Goal: Task Accomplishment & Management: Use online tool/utility

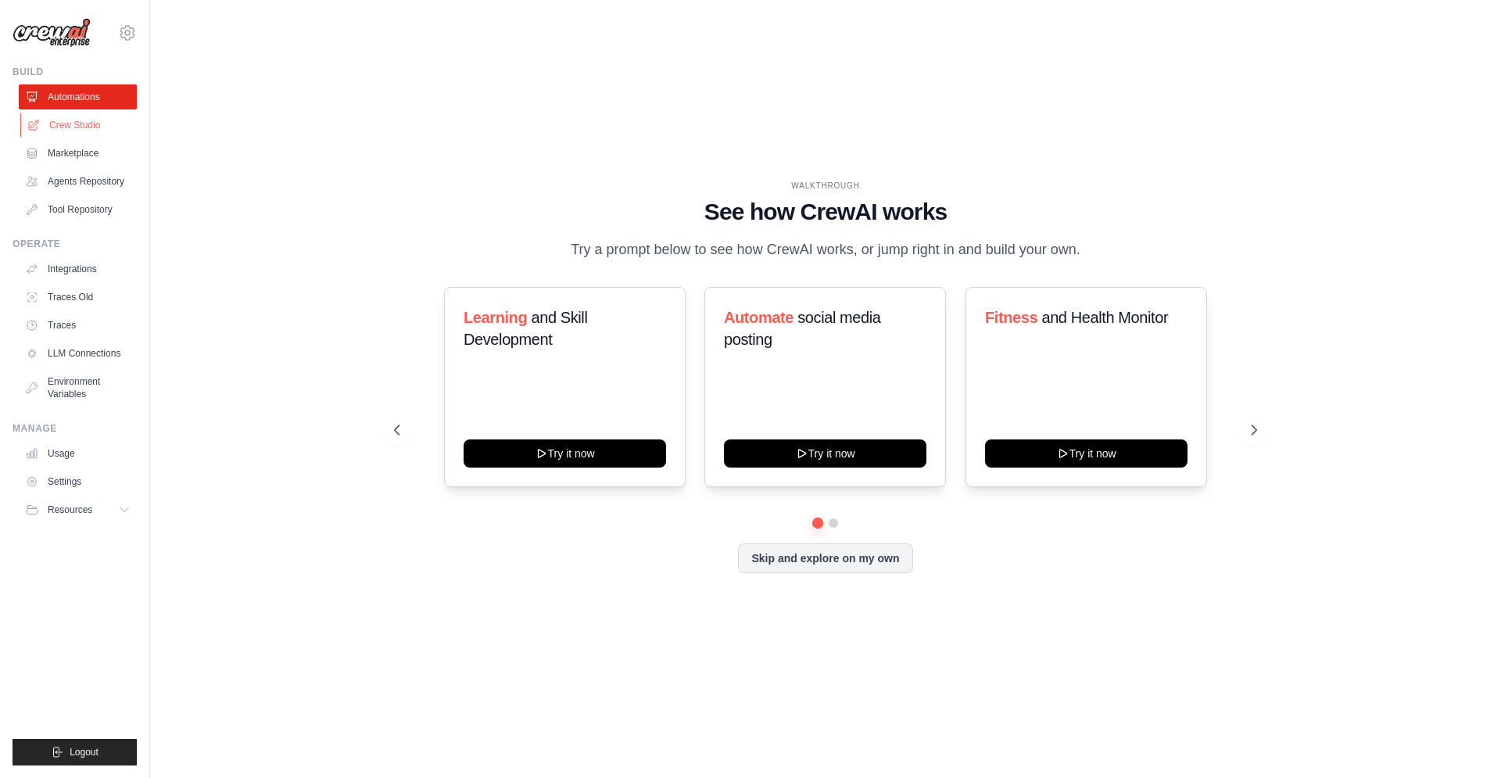
click at [94, 120] on link "Crew Studio" at bounding box center [79, 125] width 118 height 25
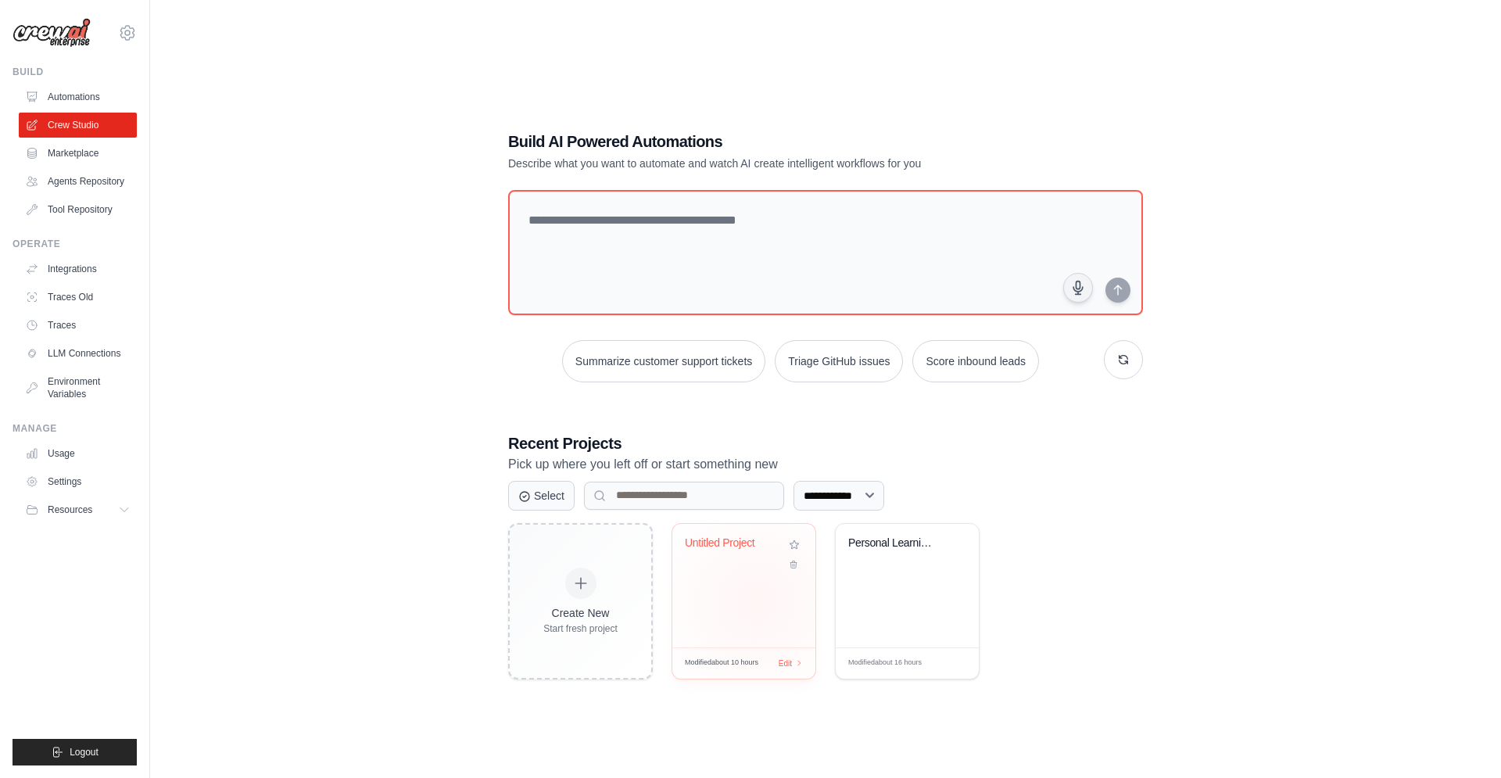
click at [756, 600] on div "Untitled Project" at bounding box center [743, 586] width 143 height 124
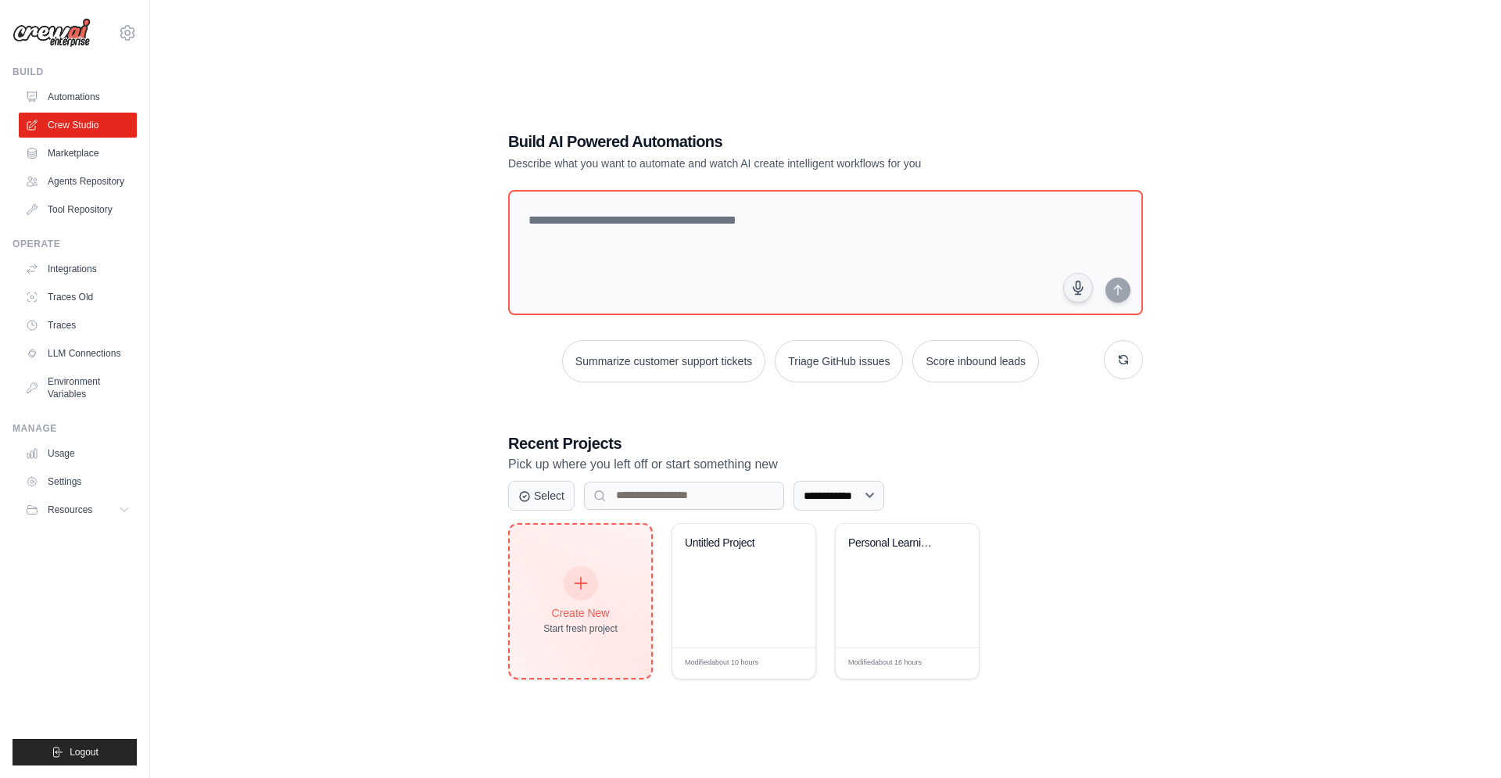
click at [593, 589] on div at bounding box center [581, 583] width 34 height 34
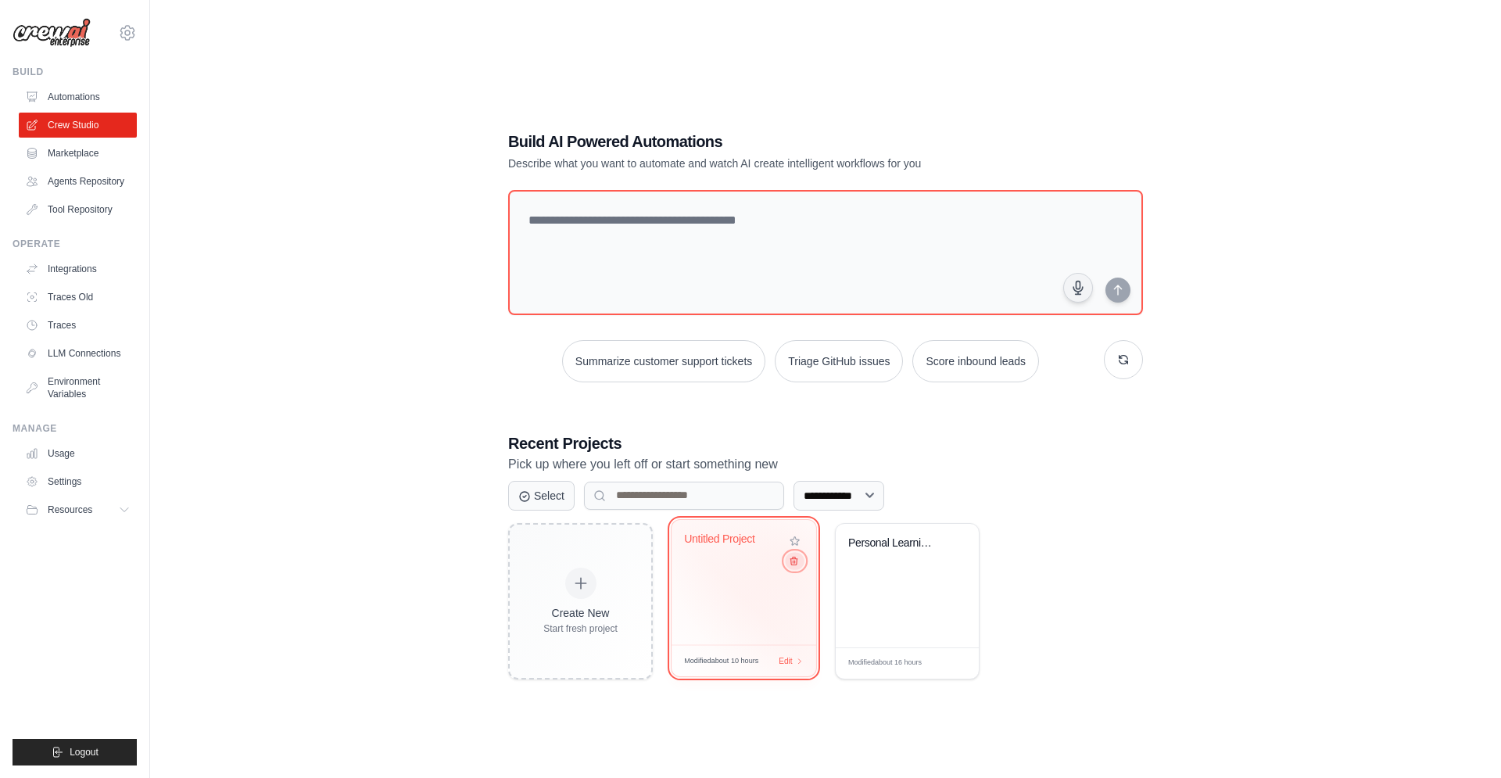
click at [789, 561] on icon at bounding box center [794, 560] width 10 height 10
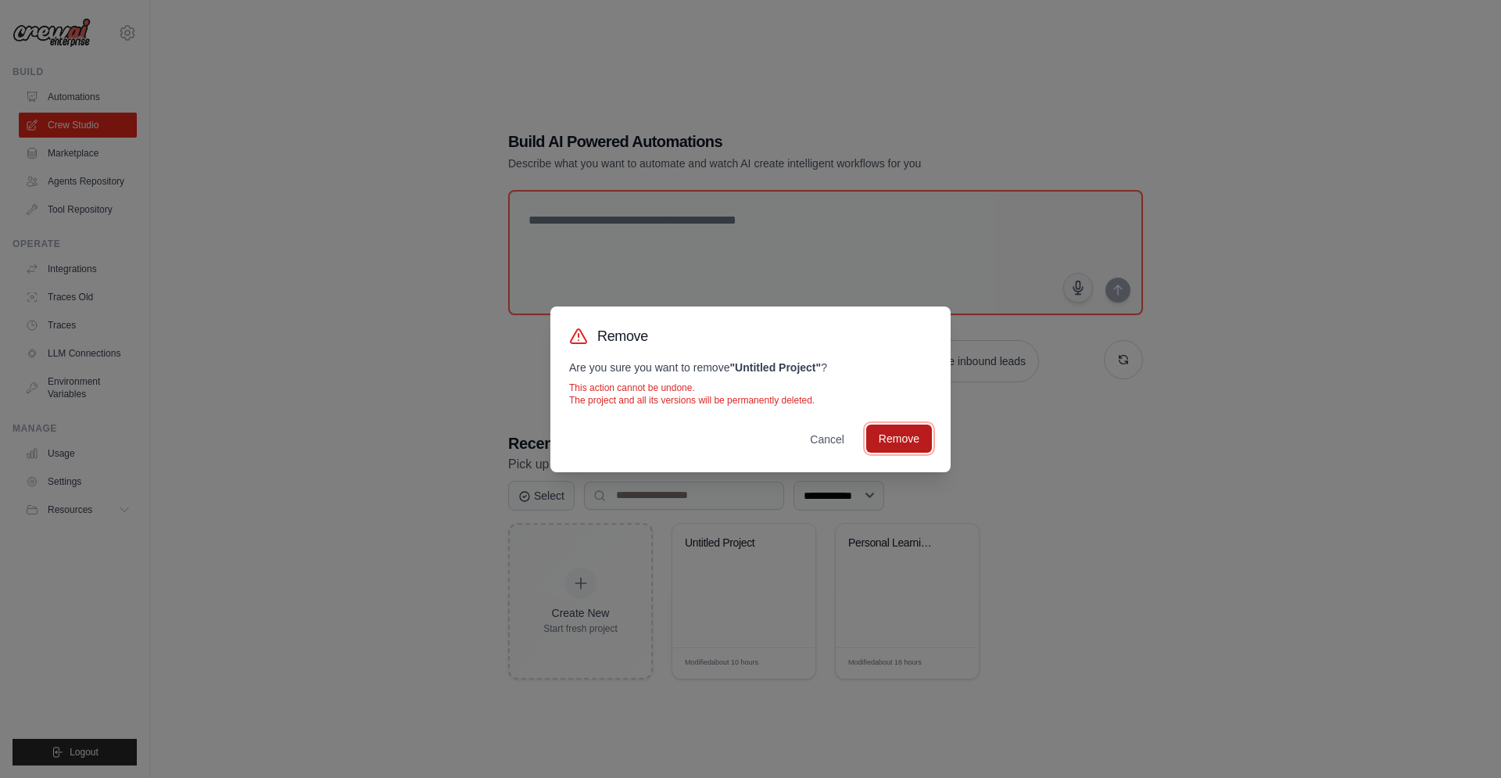
click at [880, 438] on button "Remove" at bounding box center [899, 438] width 66 height 28
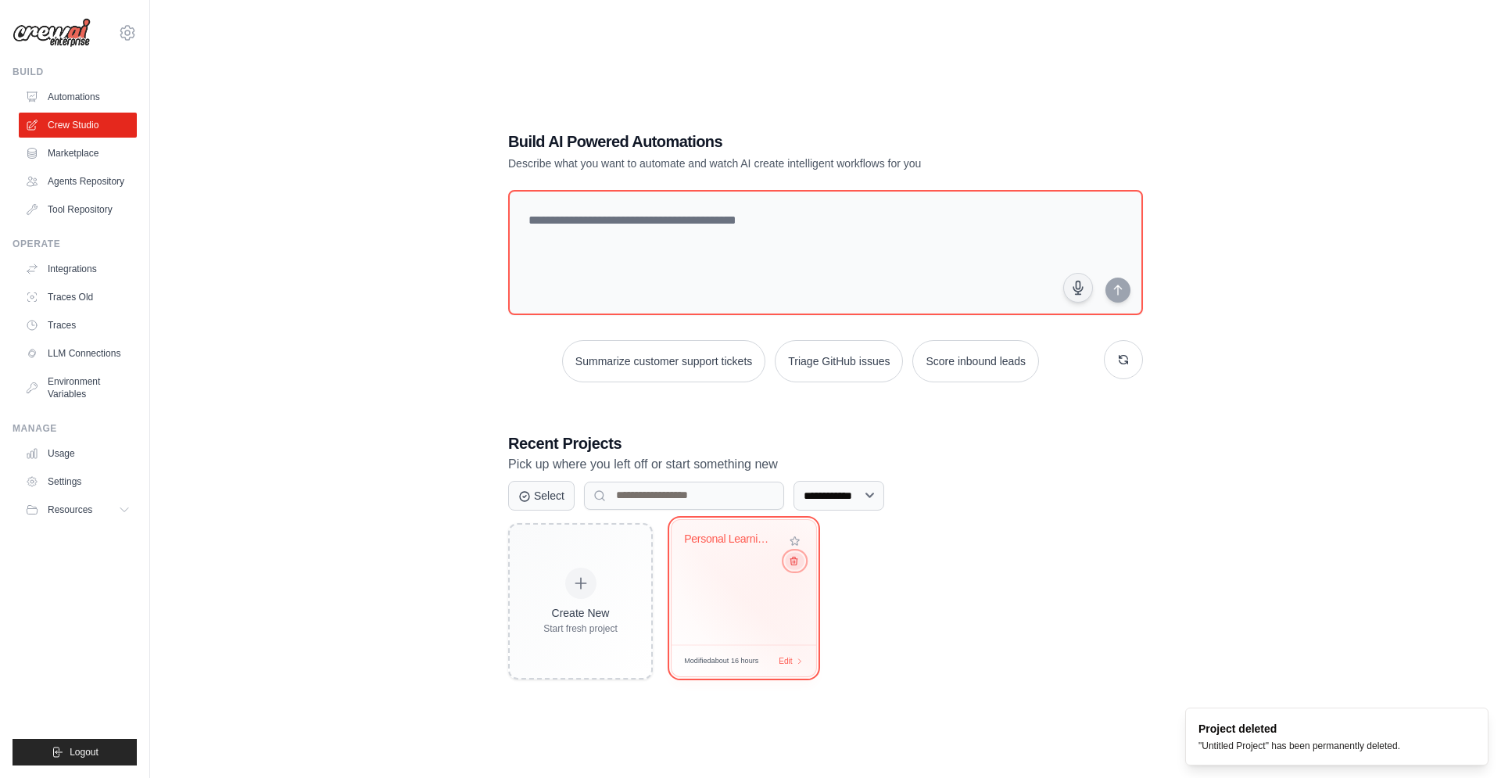
click at [793, 564] on icon at bounding box center [794, 560] width 10 height 10
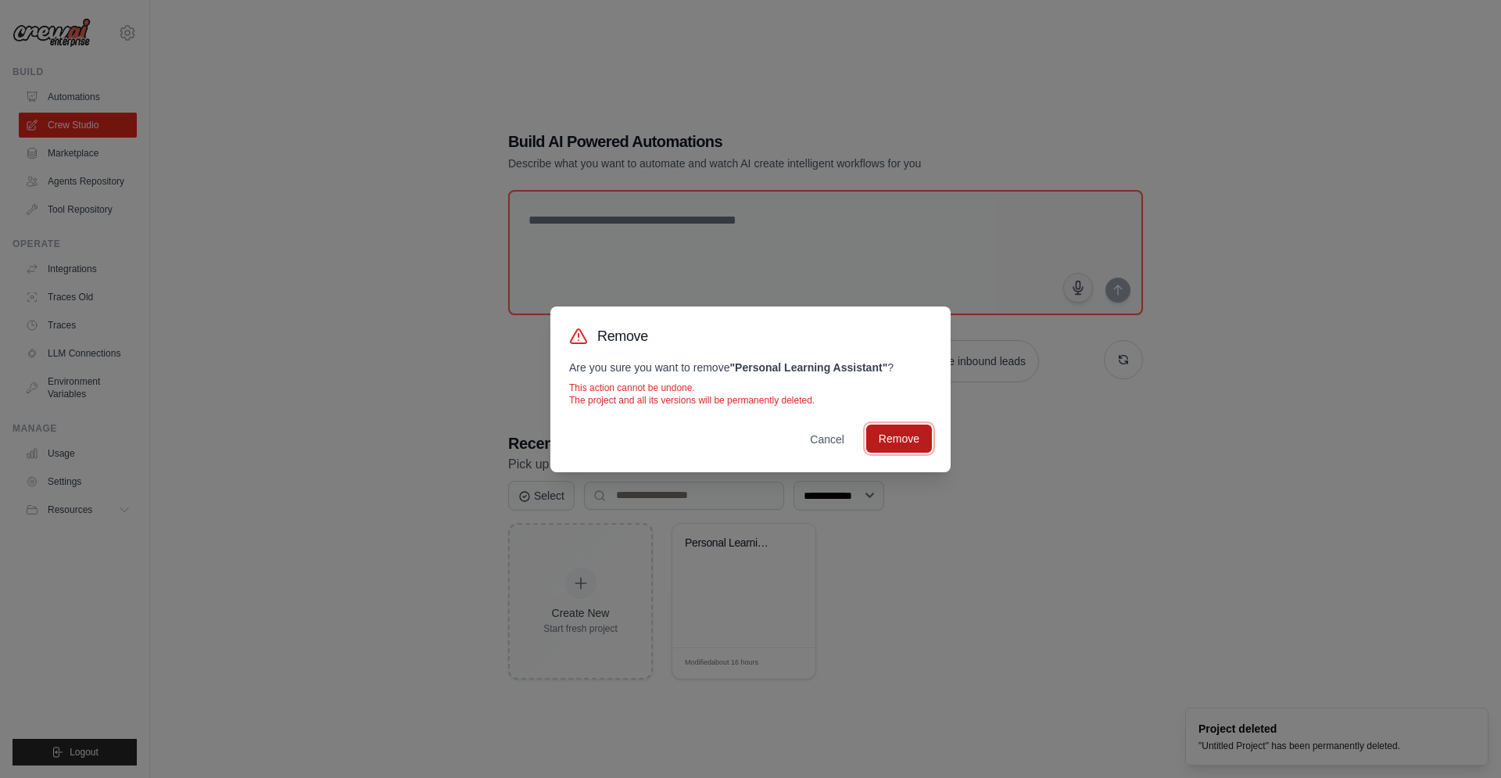
click at [906, 436] on button "Remove" at bounding box center [899, 438] width 66 height 28
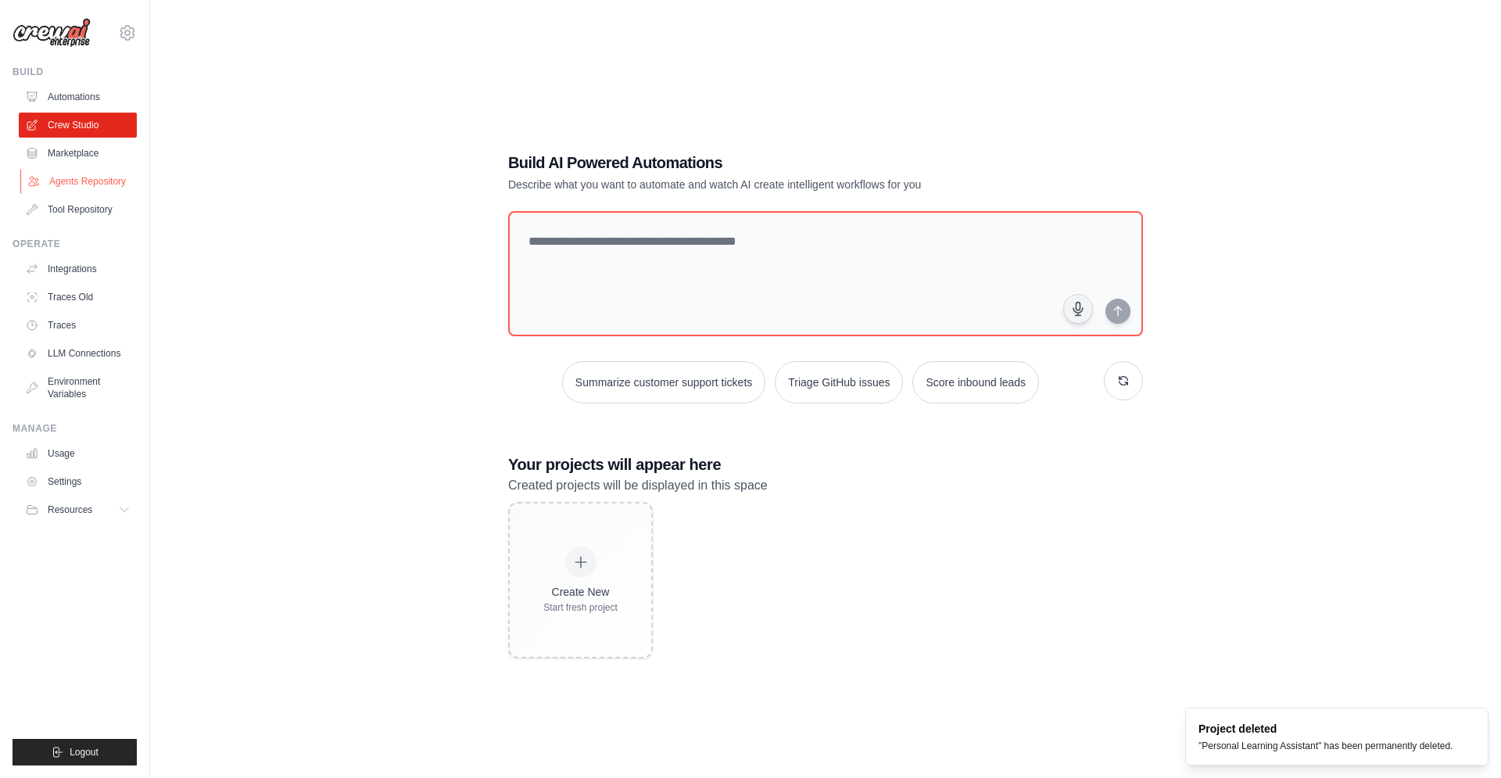
click at [69, 187] on link "Agents Repository" at bounding box center [79, 181] width 118 height 25
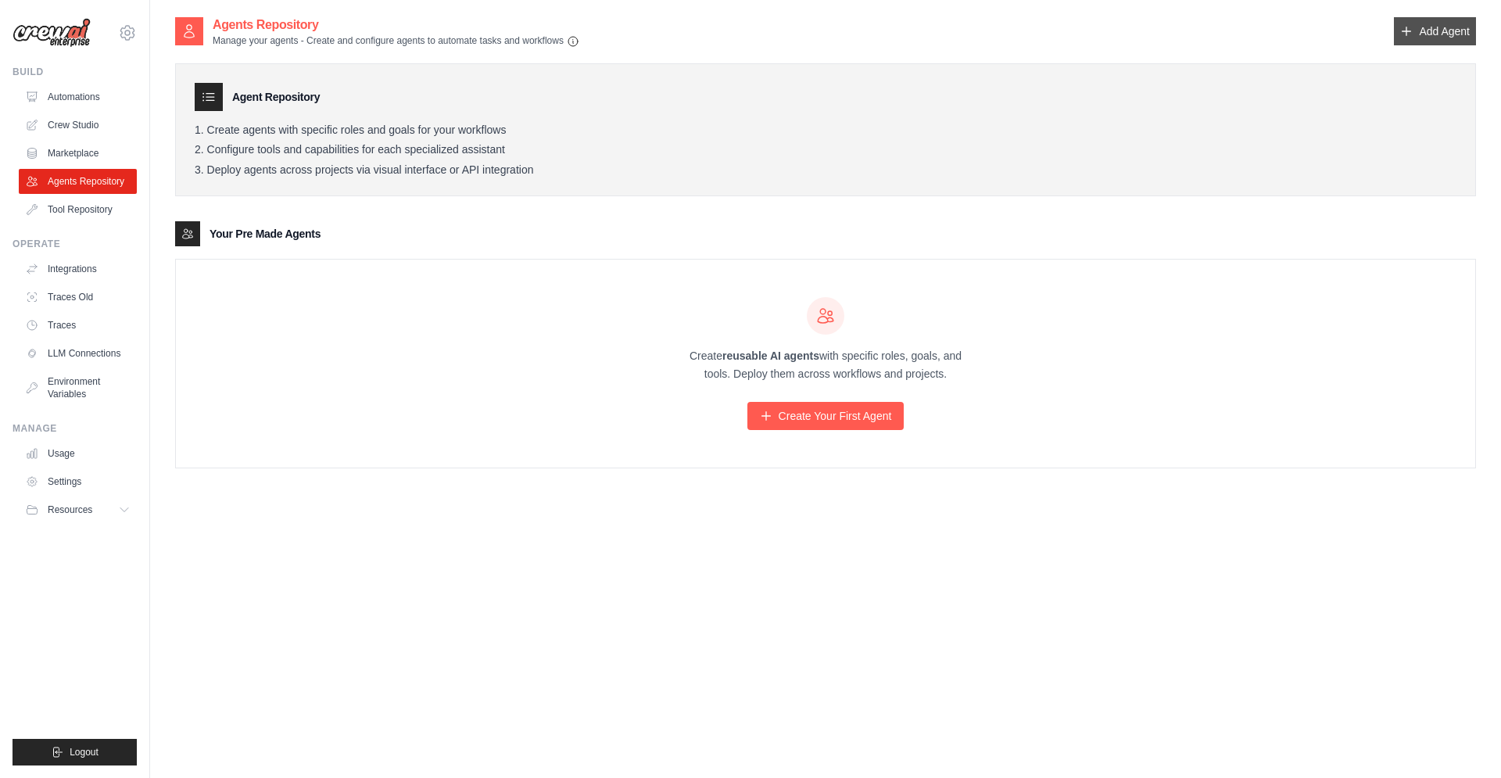
click at [1435, 30] on link "Add Agent" at bounding box center [1435, 31] width 82 height 28
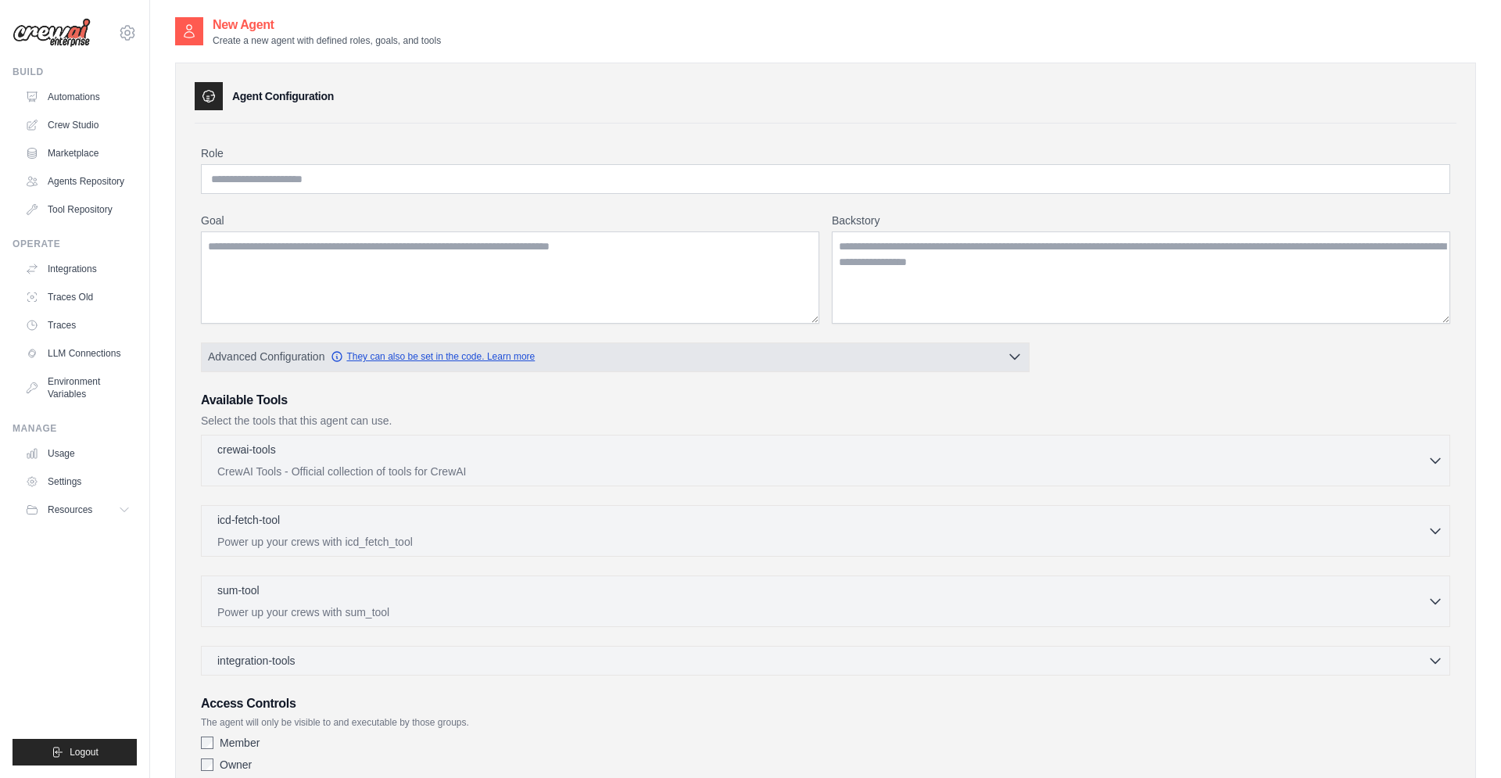
click at [447, 360] on link "They can also be set in the code. Learn more" at bounding box center [433, 356] width 204 height 13
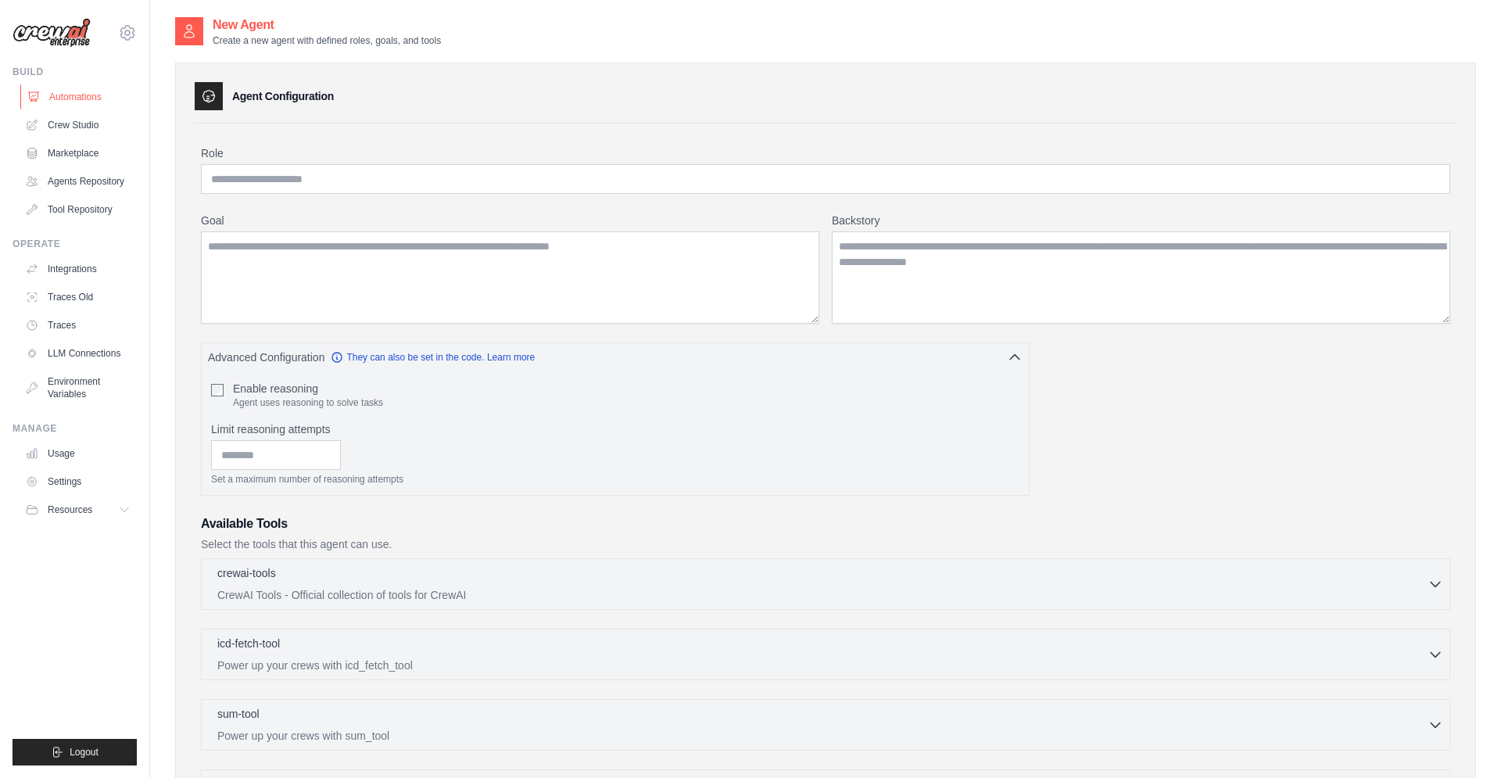
click at [91, 98] on link "Automations" at bounding box center [79, 96] width 118 height 25
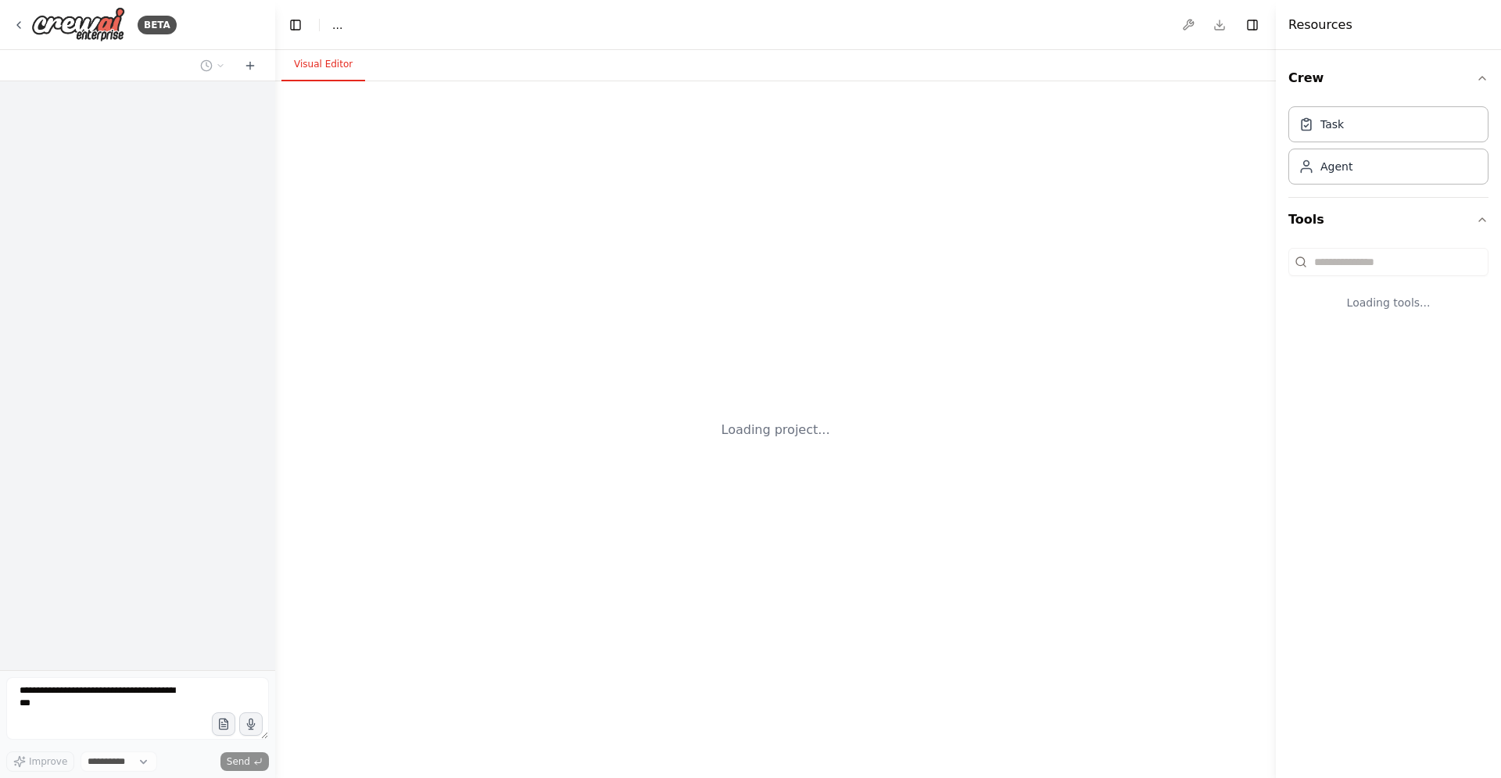
select select "****"
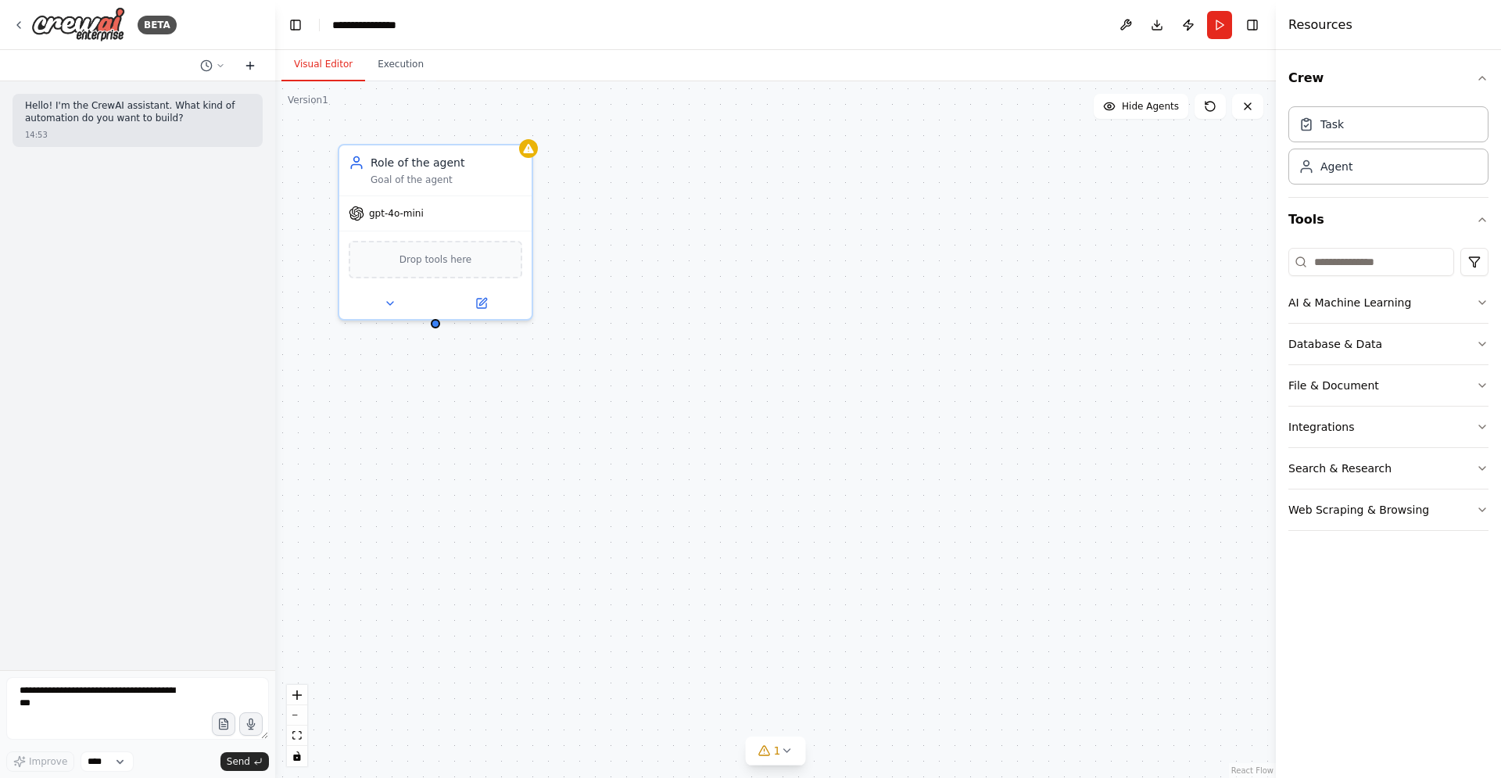
click at [250, 63] on icon at bounding box center [250, 65] width 0 height 7
click at [125, 718] on textarea at bounding box center [137, 708] width 263 height 63
drag, startPoint x: 98, startPoint y: 759, endPoint x: 174, endPoint y: 697, distance: 98.9
click at [174, 697] on div "Improve **** Send" at bounding box center [137, 724] width 263 height 95
click at [1121, 27] on button at bounding box center [1125, 25] width 25 height 28
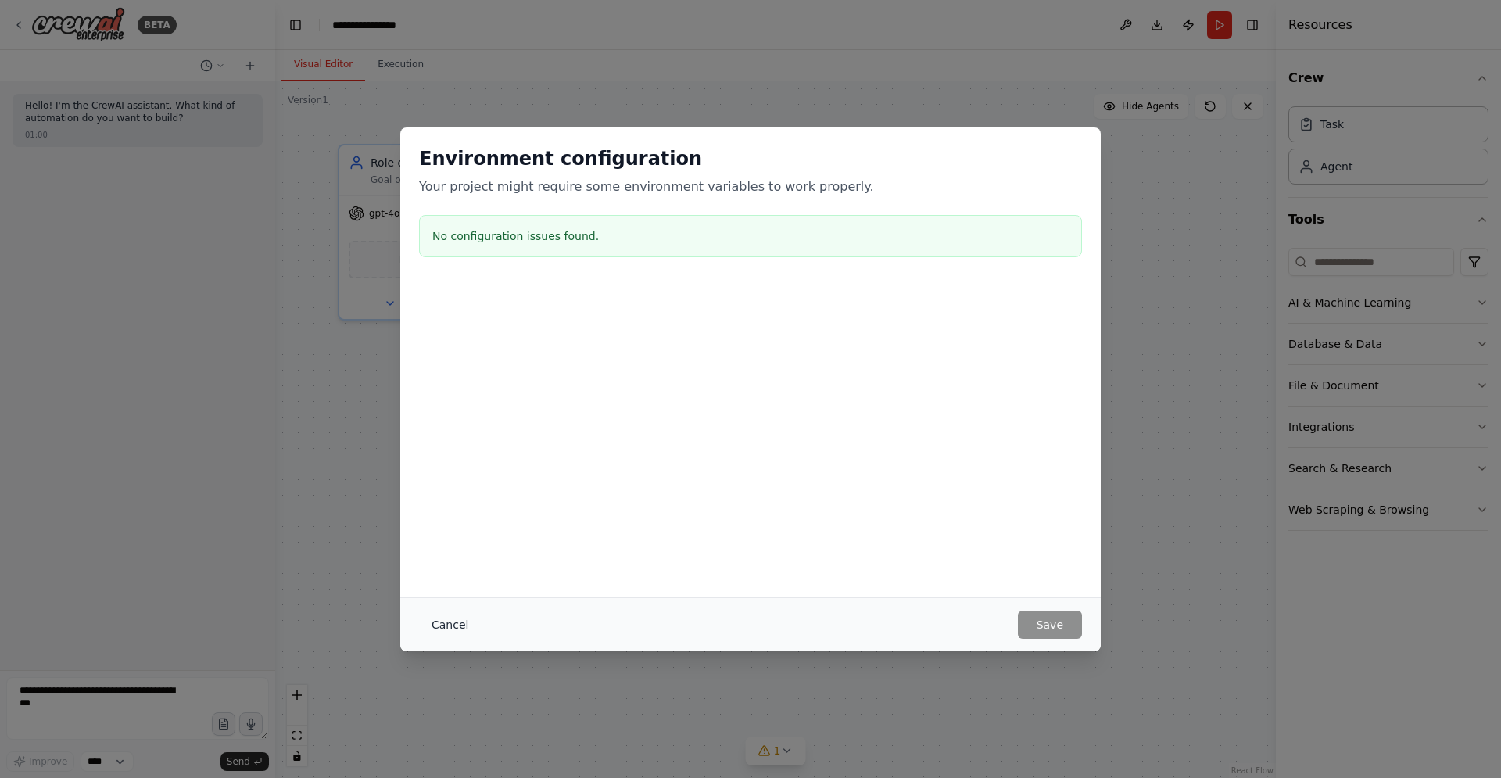
click at [434, 626] on button "Cancel" at bounding box center [450, 625] width 62 height 28
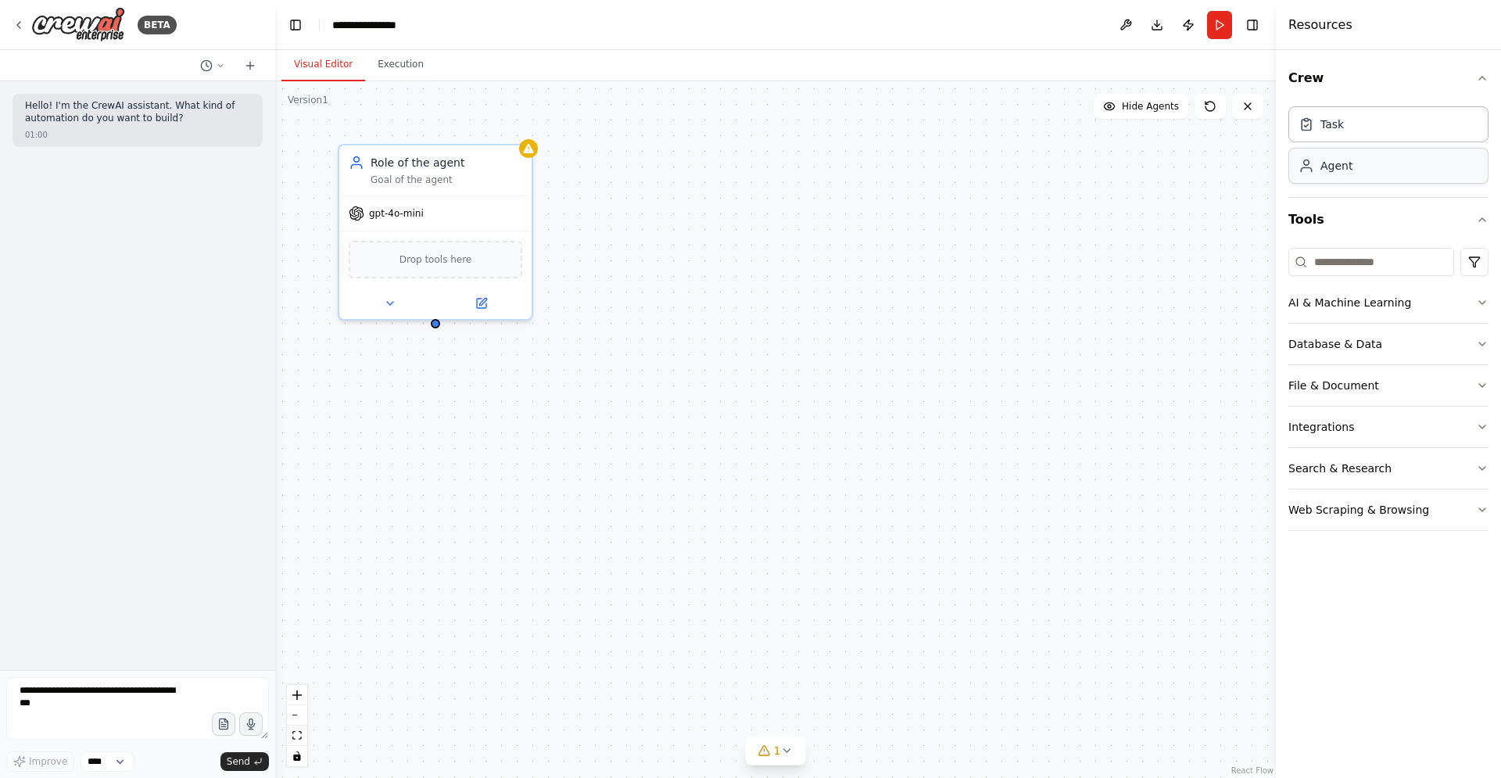
click at [1367, 163] on div "Agent" at bounding box center [1388, 166] width 200 height 36
click at [1481, 82] on icon "button" at bounding box center [1482, 78] width 13 height 13
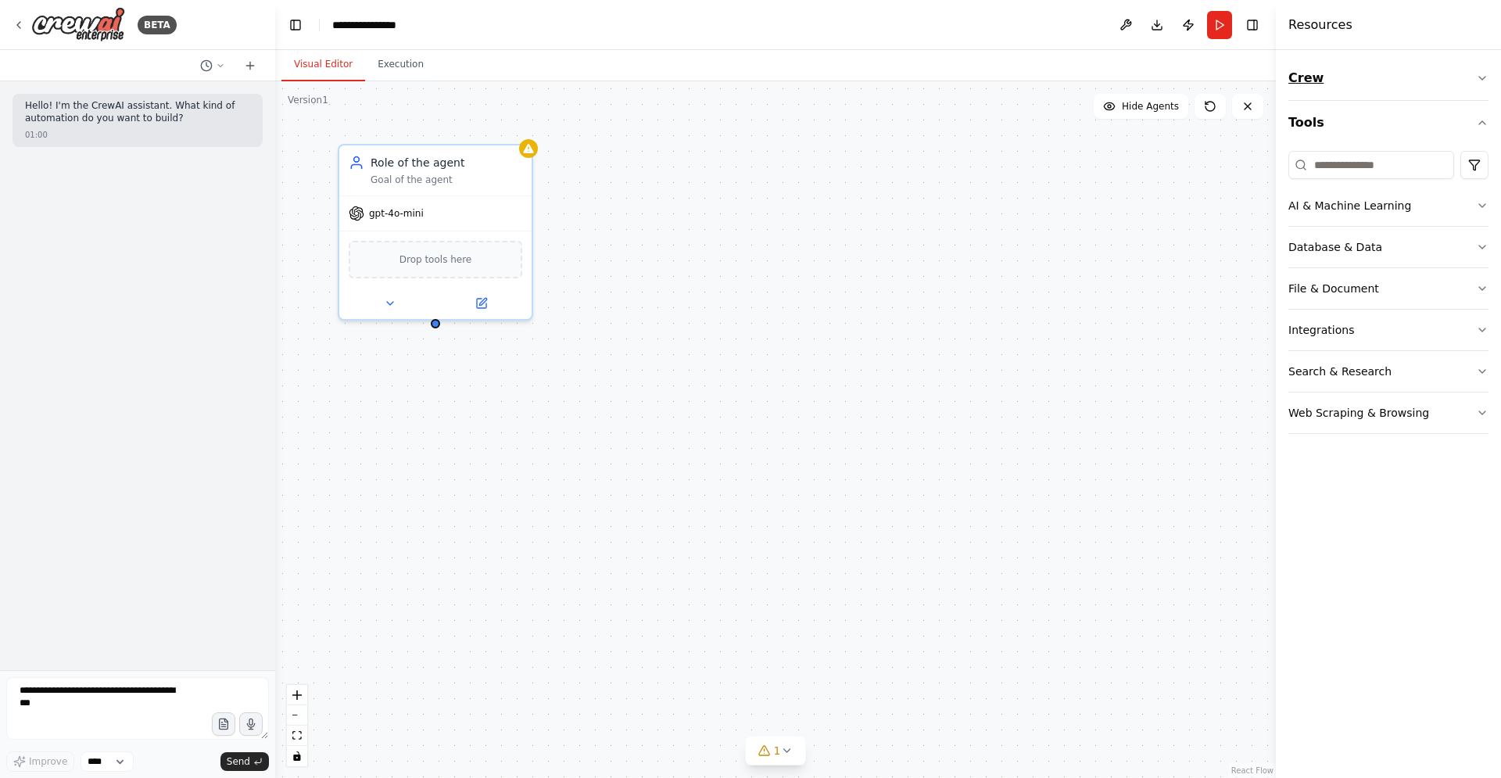
click at [1481, 82] on icon "button" at bounding box center [1482, 78] width 13 height 13
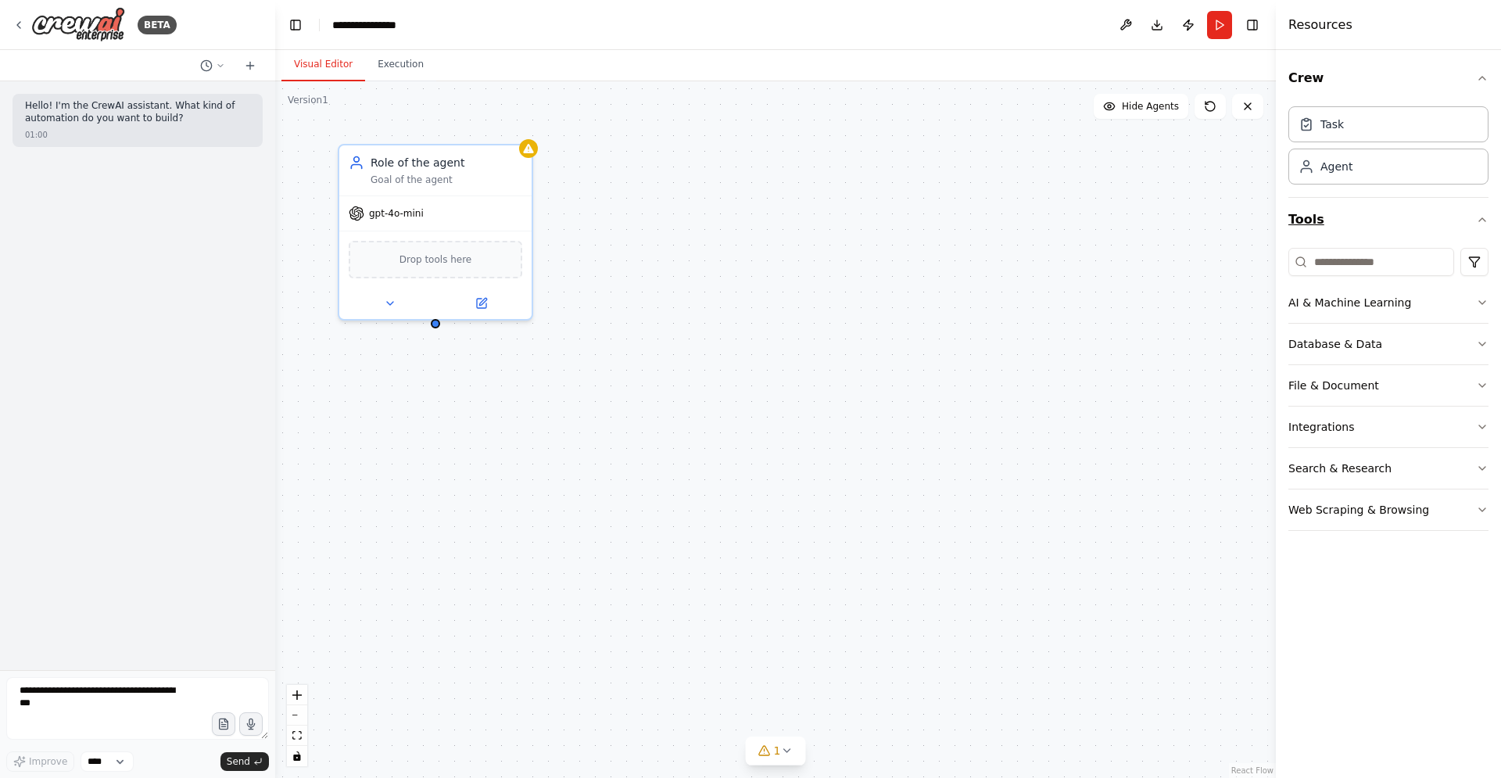
click at [1485, 213] on button "Tools" at bounding box center [1388, 220] width 200 height 44
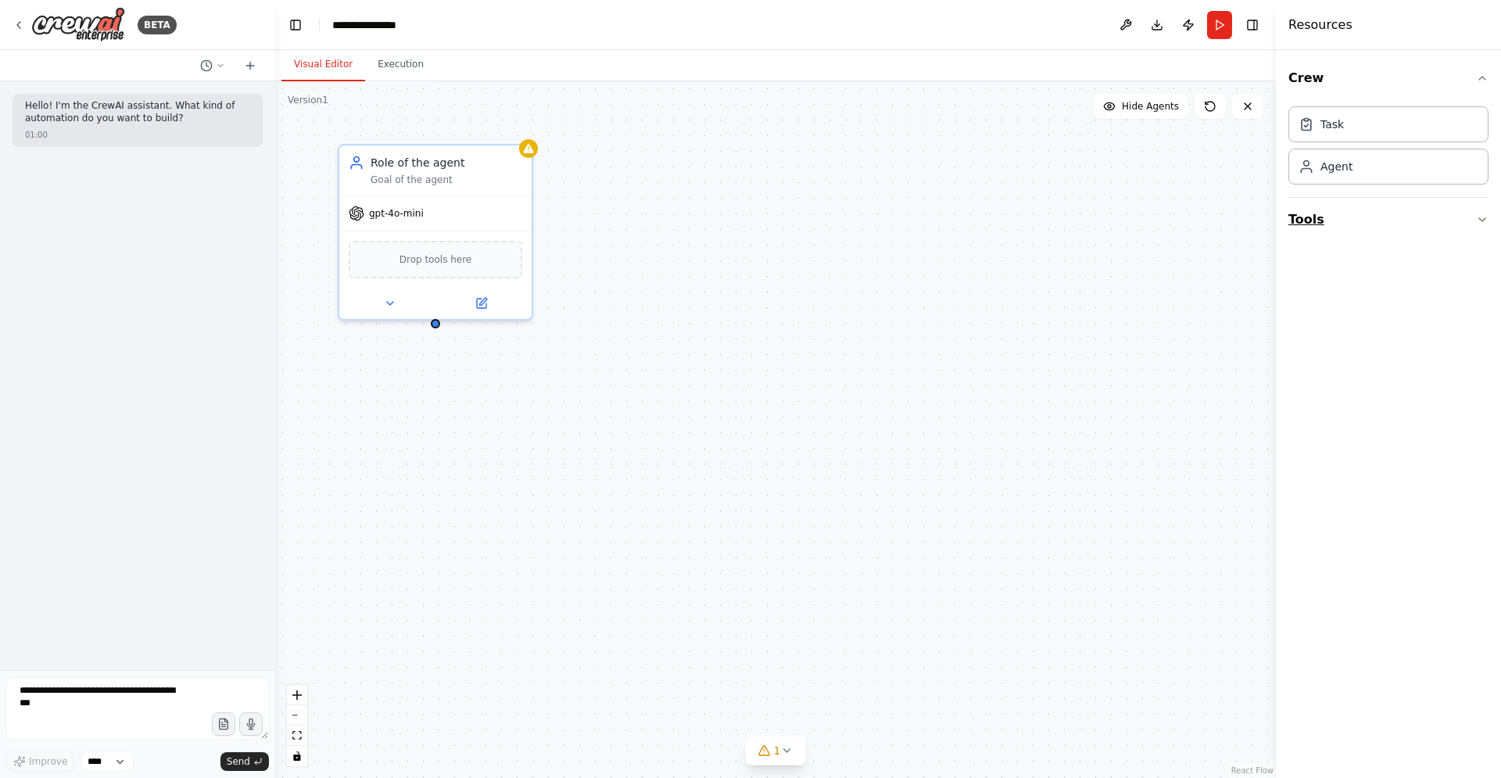
click at [1485, 213] on icon "button" at bounding box center [1482, 219] width 13 height 13
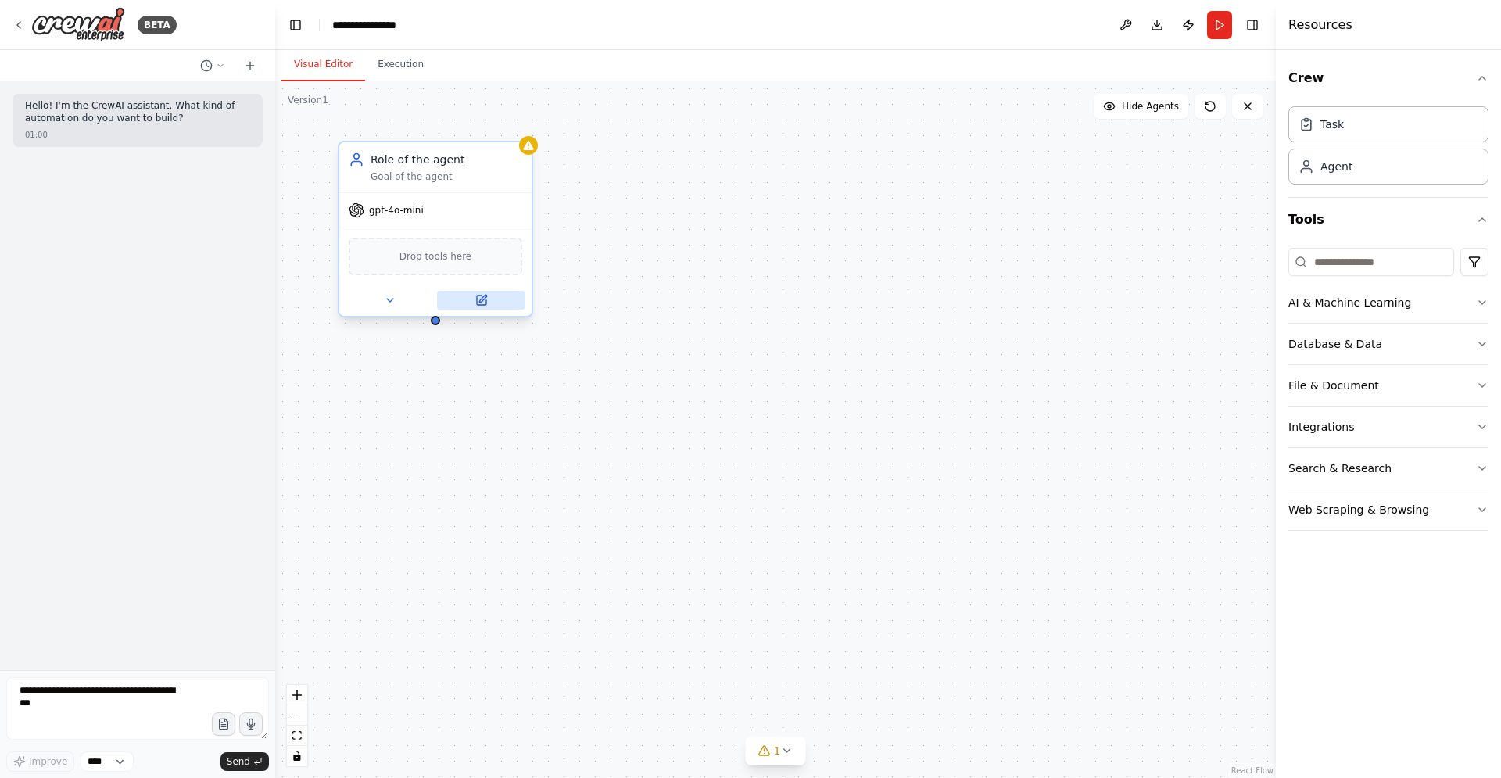
click at [482, 299] on icon at bounding box center [482, 298] width 7 height 7
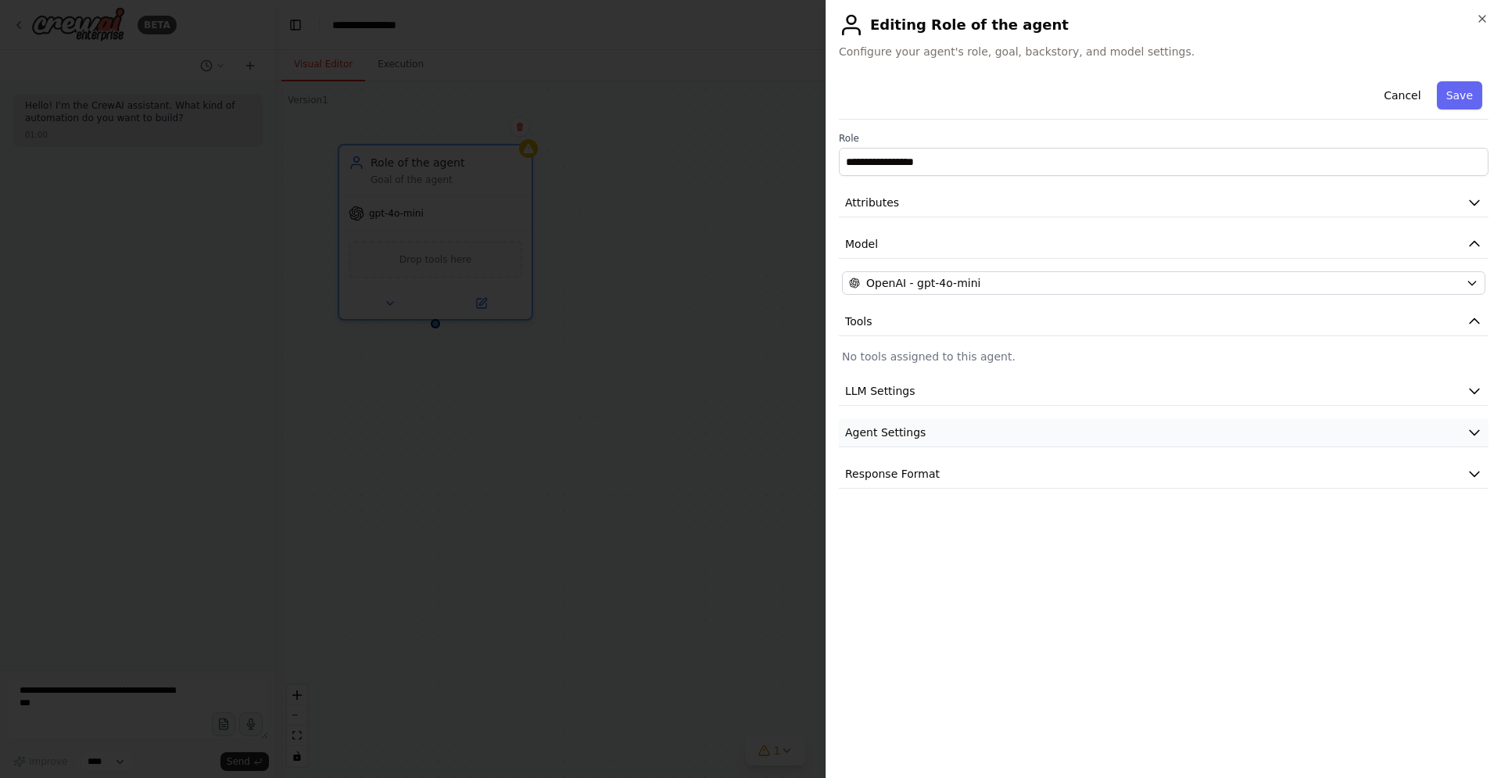
click at [983, 431] on button "Agent Settings" at bounding box center [1164, 432] width 650 height 29
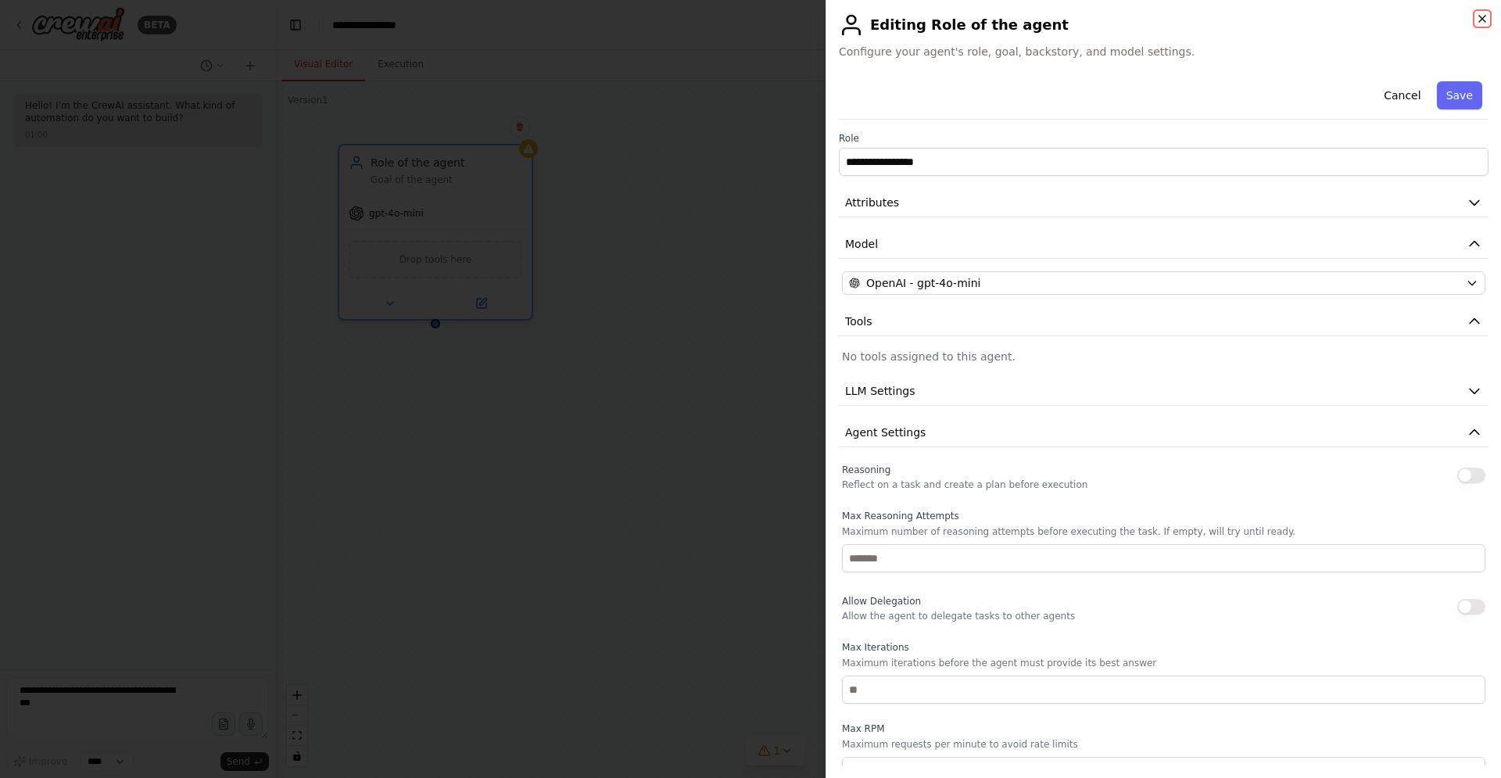
click at [1483, 18] on icon "button" at bounding box center [1482, 19] width 6 height 6
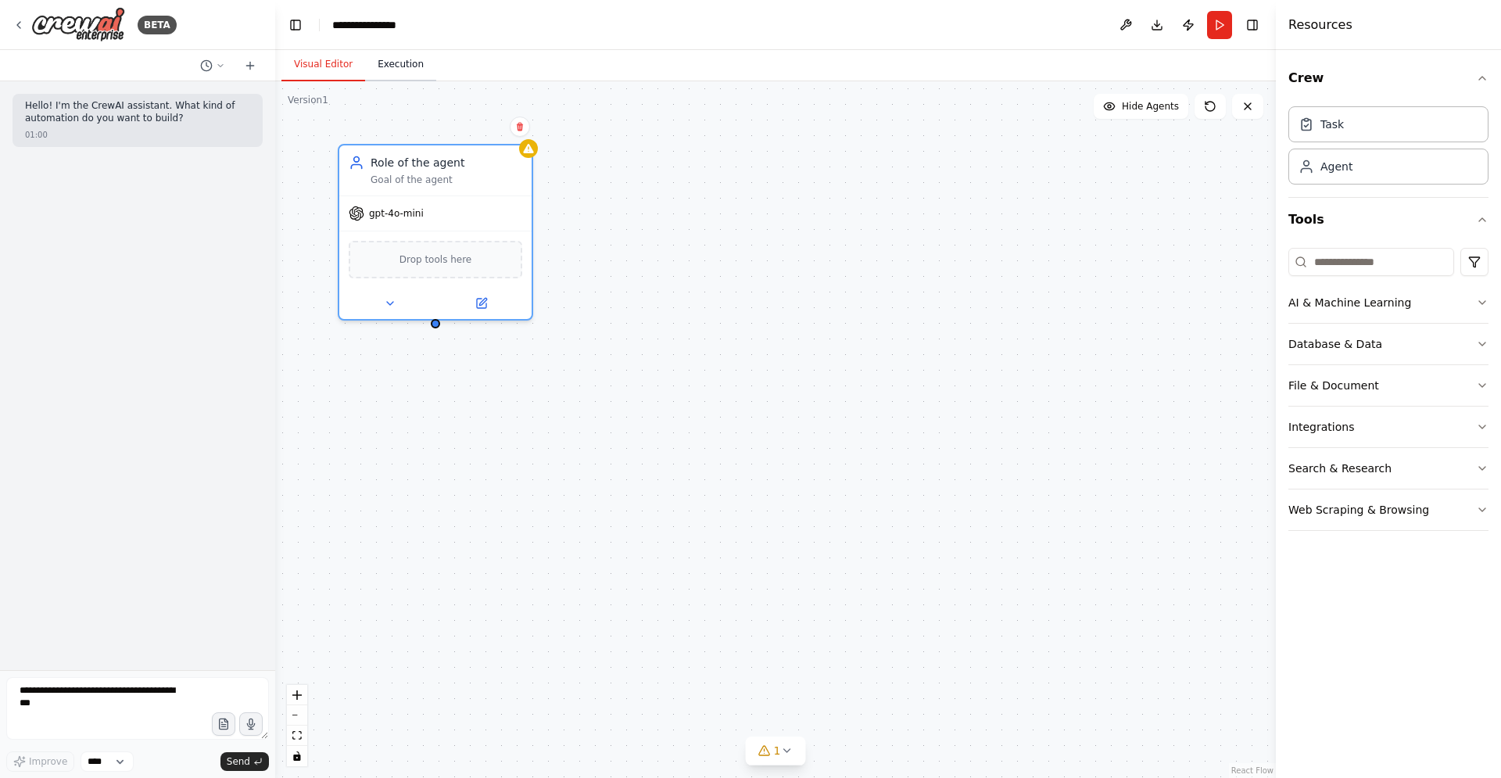
click at [391, 60] on button "Execution" at bounding box center [400, 64] width 71 height 33
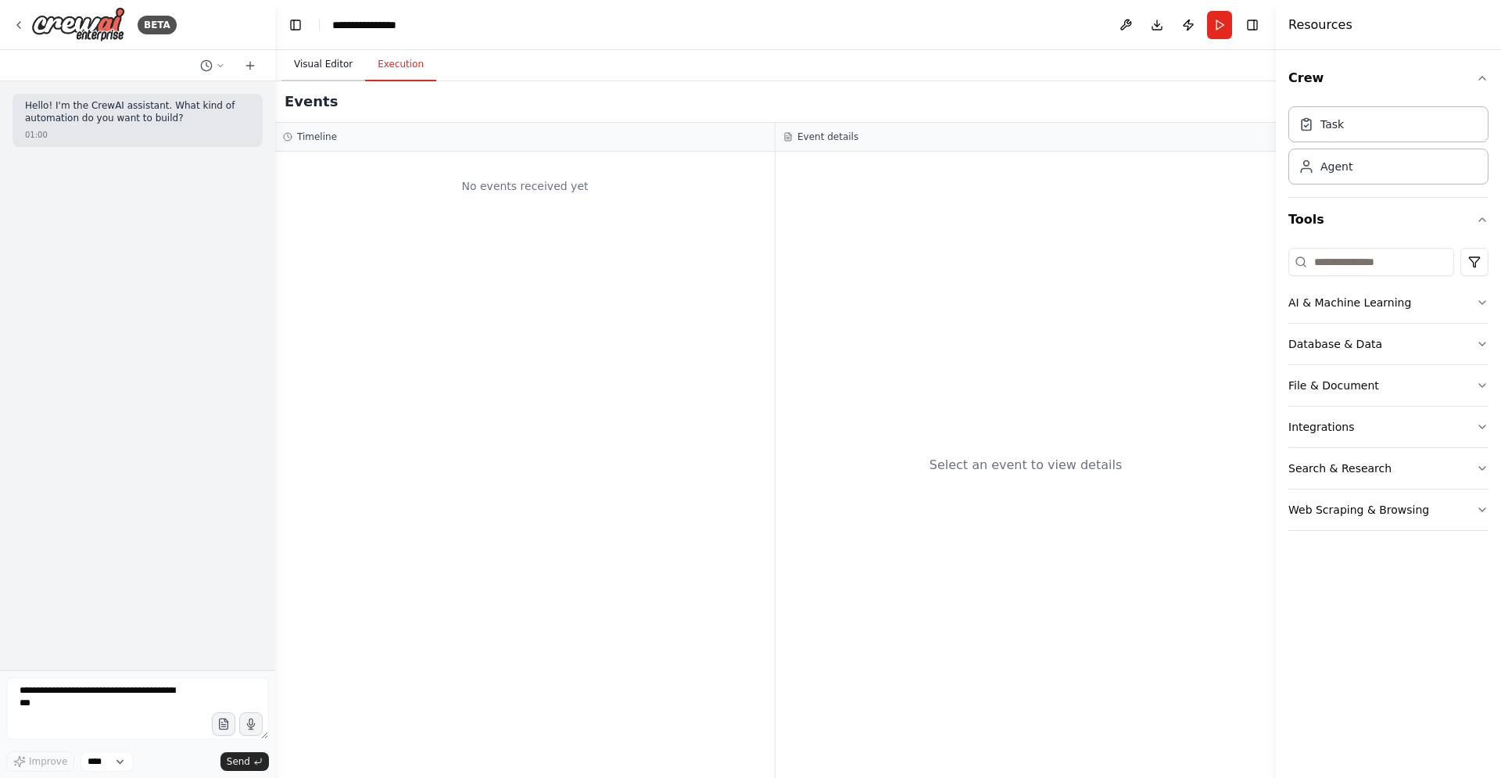
click at [355, 63] on button "Visual Editor" at bounding box center [323, 64] width 84 height 33
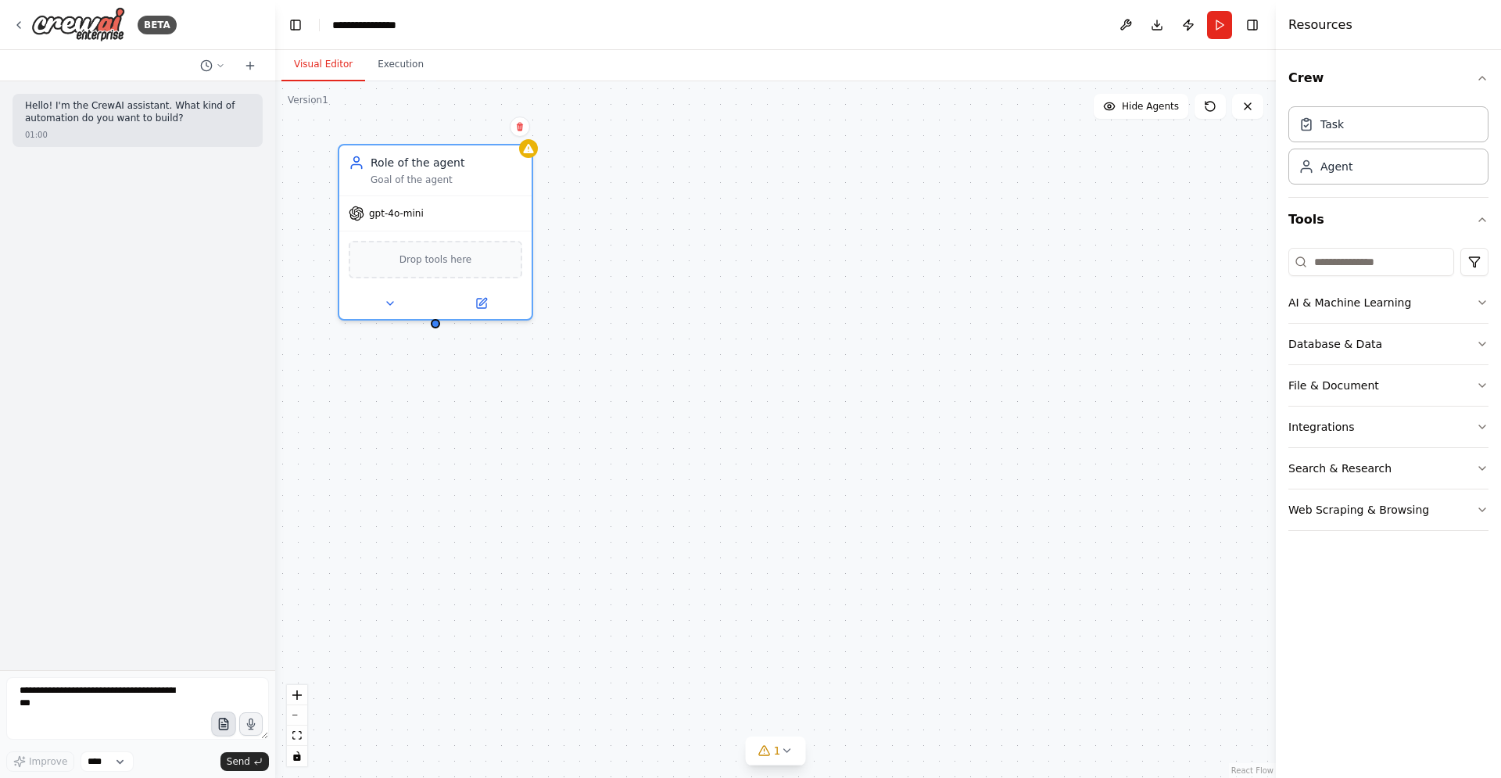
click at [217, 721] on button "button" at bounding box center [223, 723] width 25 height 25
click at [84, 715] on textarea at bounding box center [137, 708] width 263 height 63
type textarea "**********"
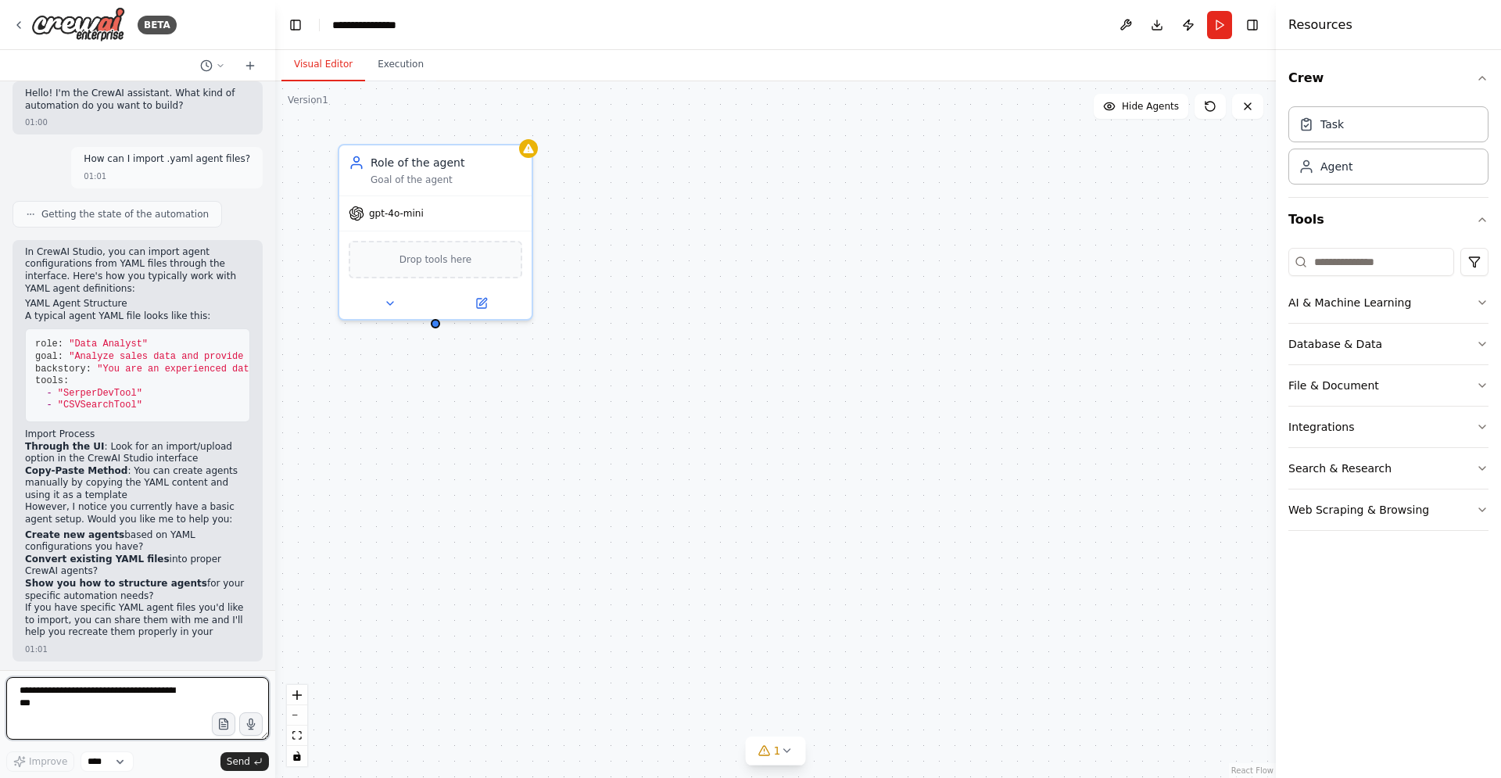
scroll to position [25, 0]
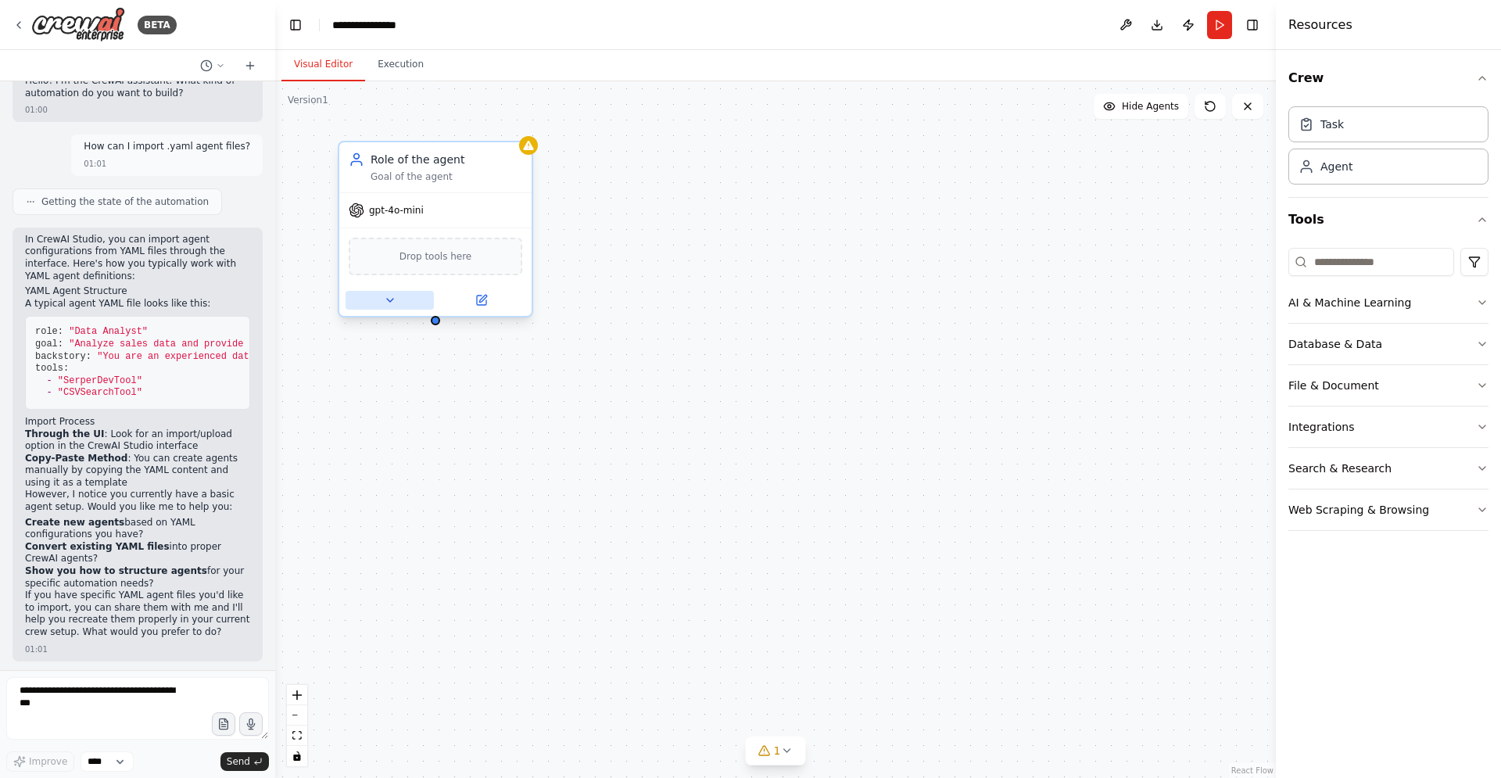
click at [385, 296] on icon at bounding box center [390, 300] width 13 height 13
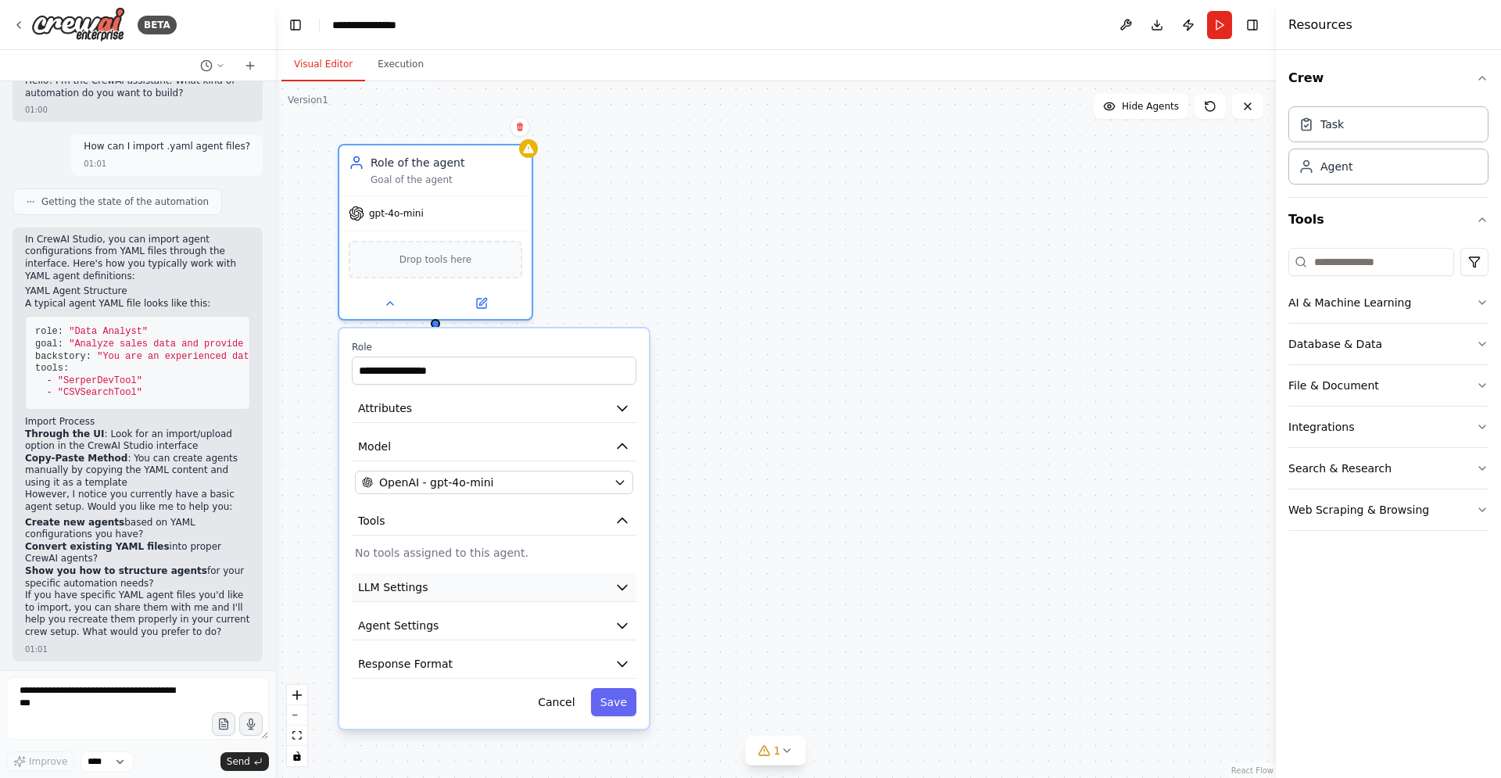
click at [596, 586] on button "LLM Settings" at bounding box center [494, 587] width 285 height 29
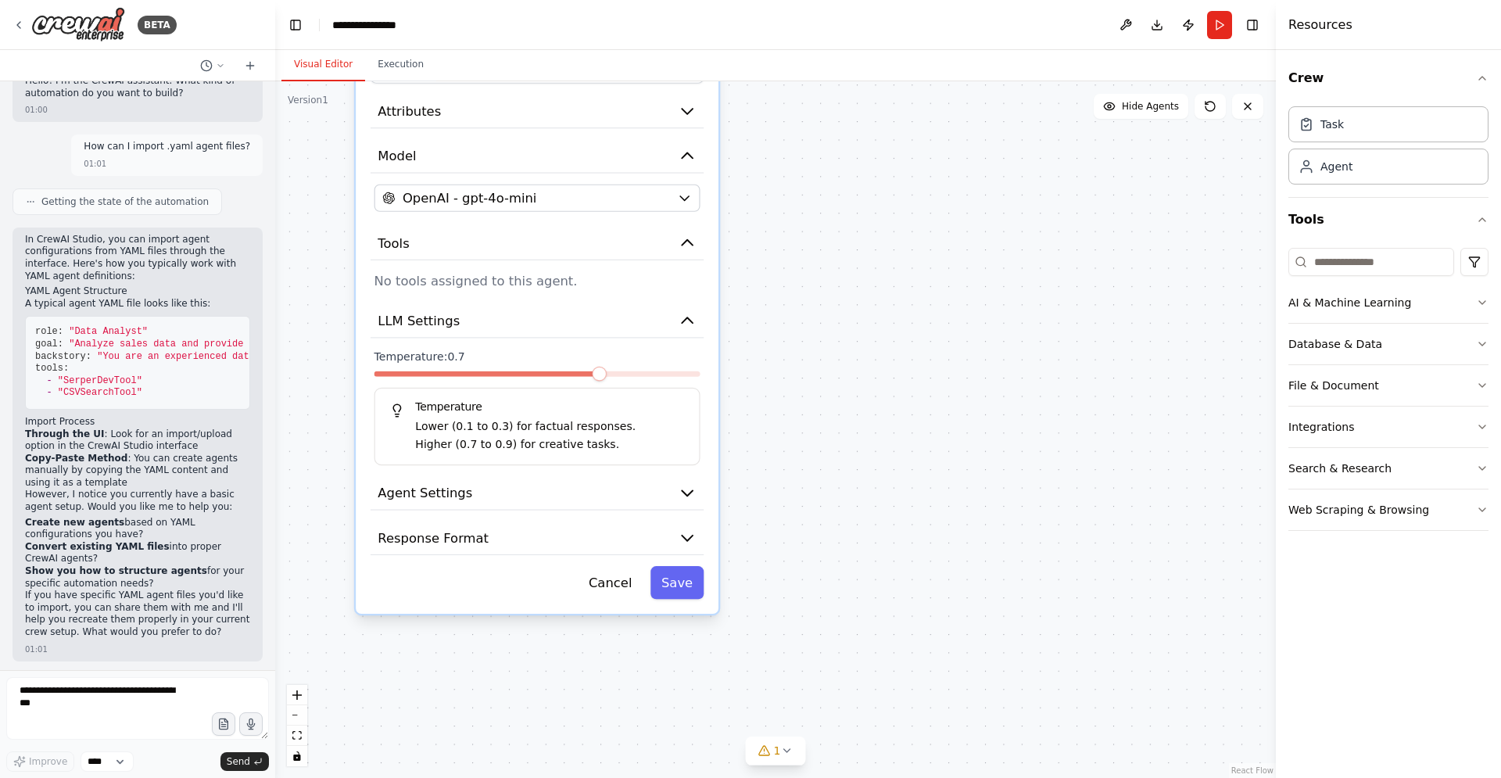
drag, startPoint x: 759, startPoint y: 630, endPoint x: 801, endPoint y: 400, distance: 233.7
click at [801, 400] on div "**********" at bounding box center [775, 429] width 1001 height 697
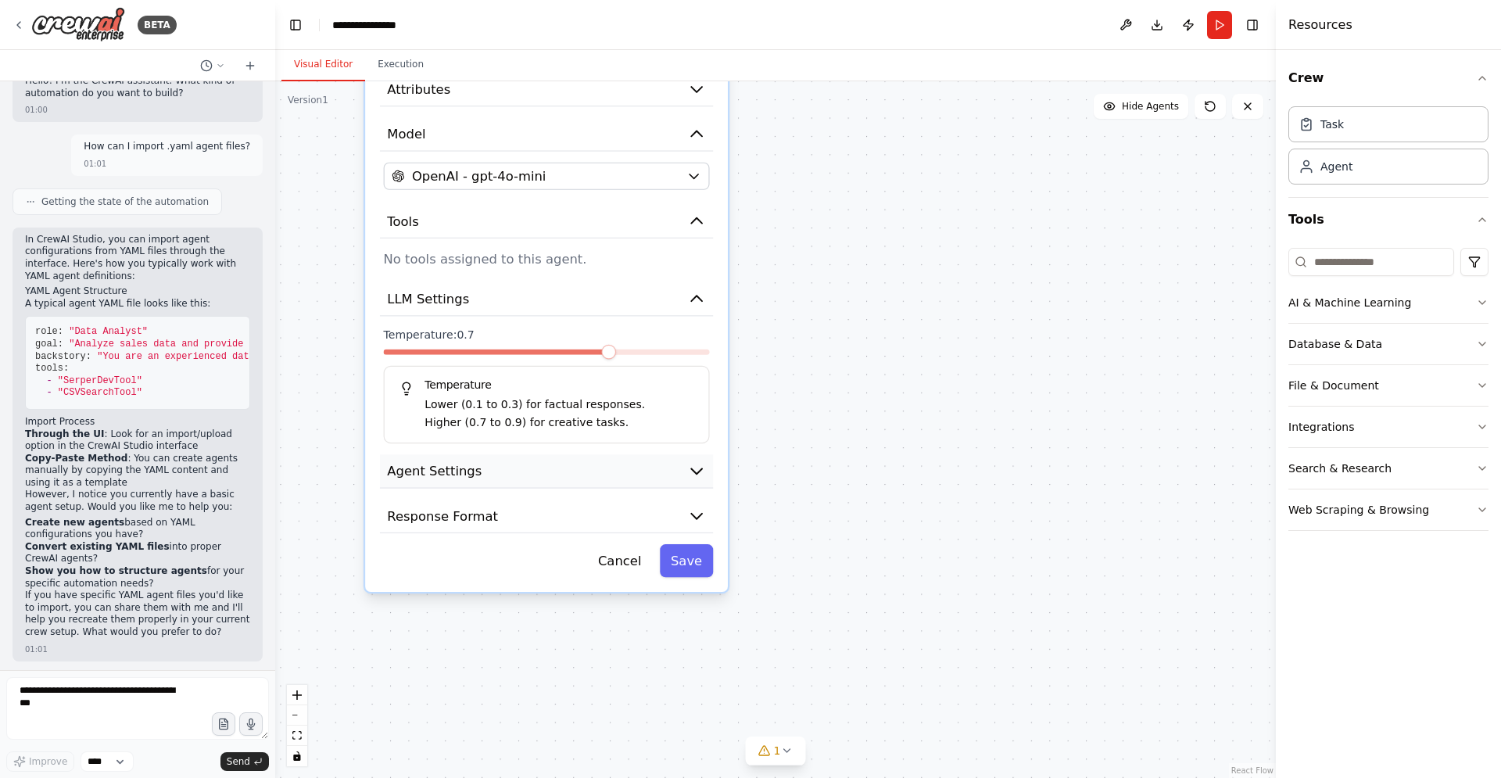
click at [592, 471] on button "Agent Settings" at bounding box center [546, 471] width 333 height 34
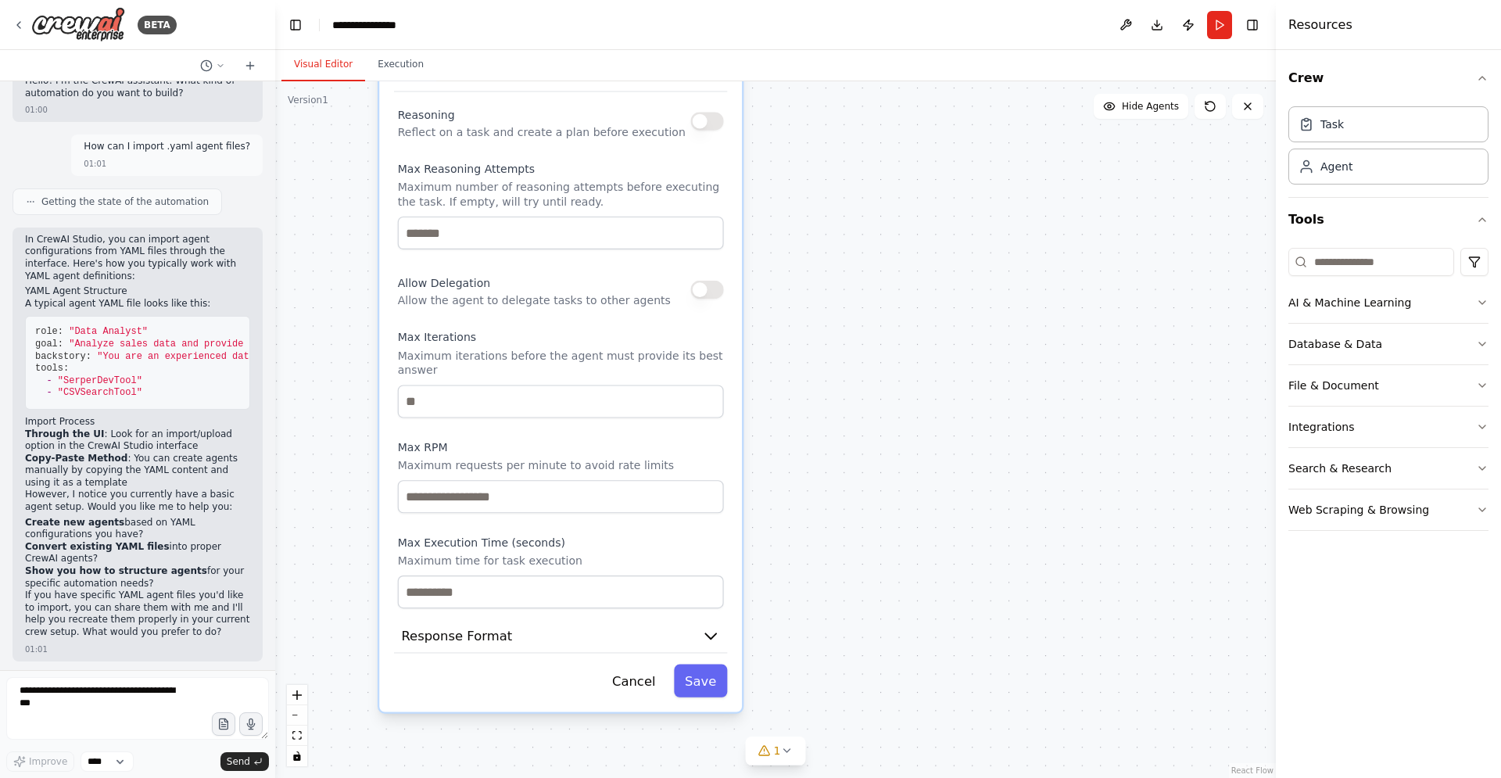
drag, startPoint x: 802, startPoint y: 597, endPoint x: 804, endPoint y: 212, distance: 385.4
click at [804, 212] on div "**********" at bounding box center [775, 429] width 1001 height 697
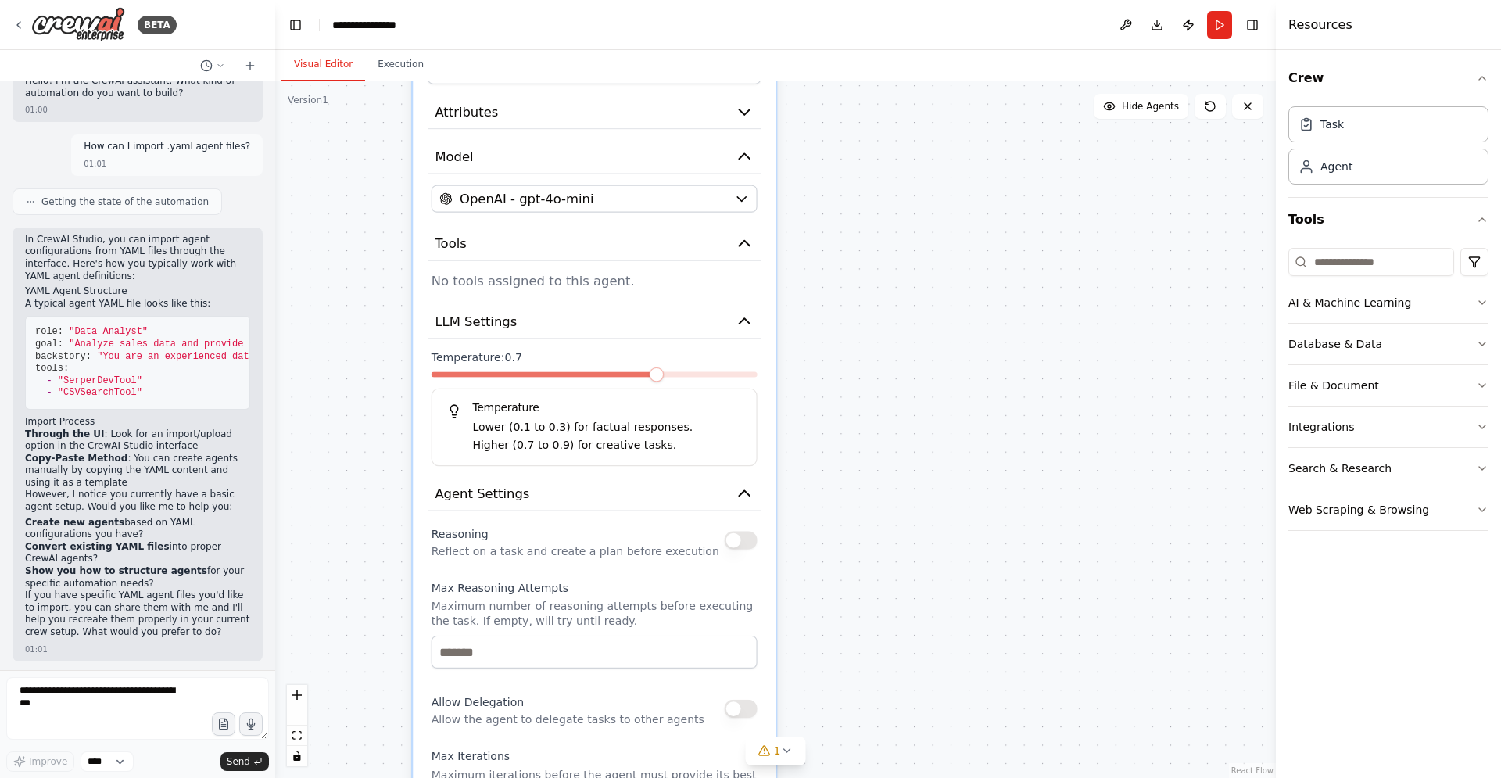
drag, startPoint x: 845, startPoint y: 317, endPoint x: 869, endPoint y: 730, distance: 414.3
click at [880, 777] on div "**********" at bounding box center [775, 429] width 1001 height 697
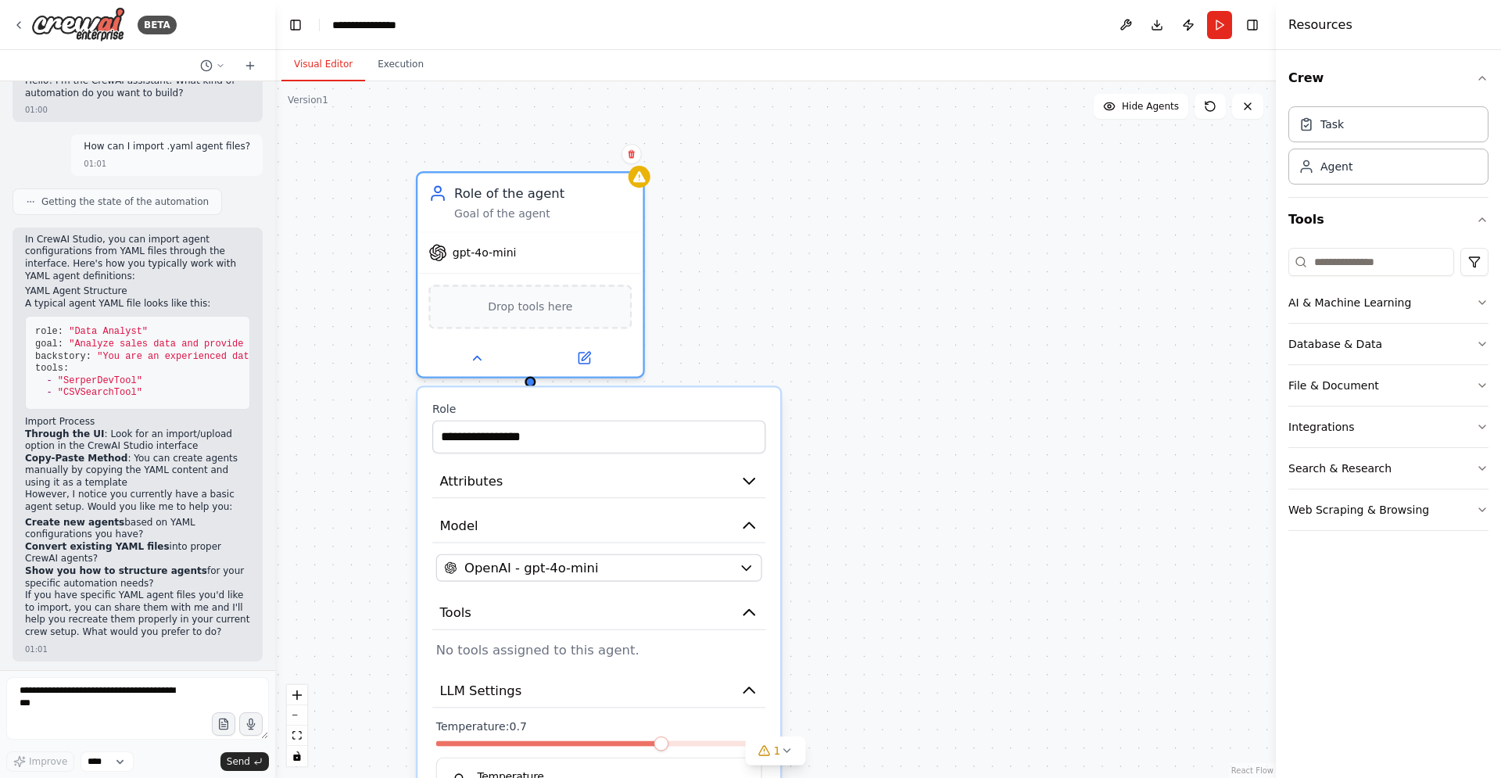
drag, startPoint x: 880, startPoint y: 494, endPoint x: 877, endPoint y: 777, distance: 283.0
click at [878, 777] on div "**********" at bounding box center [775, 429] width 1001 height 697
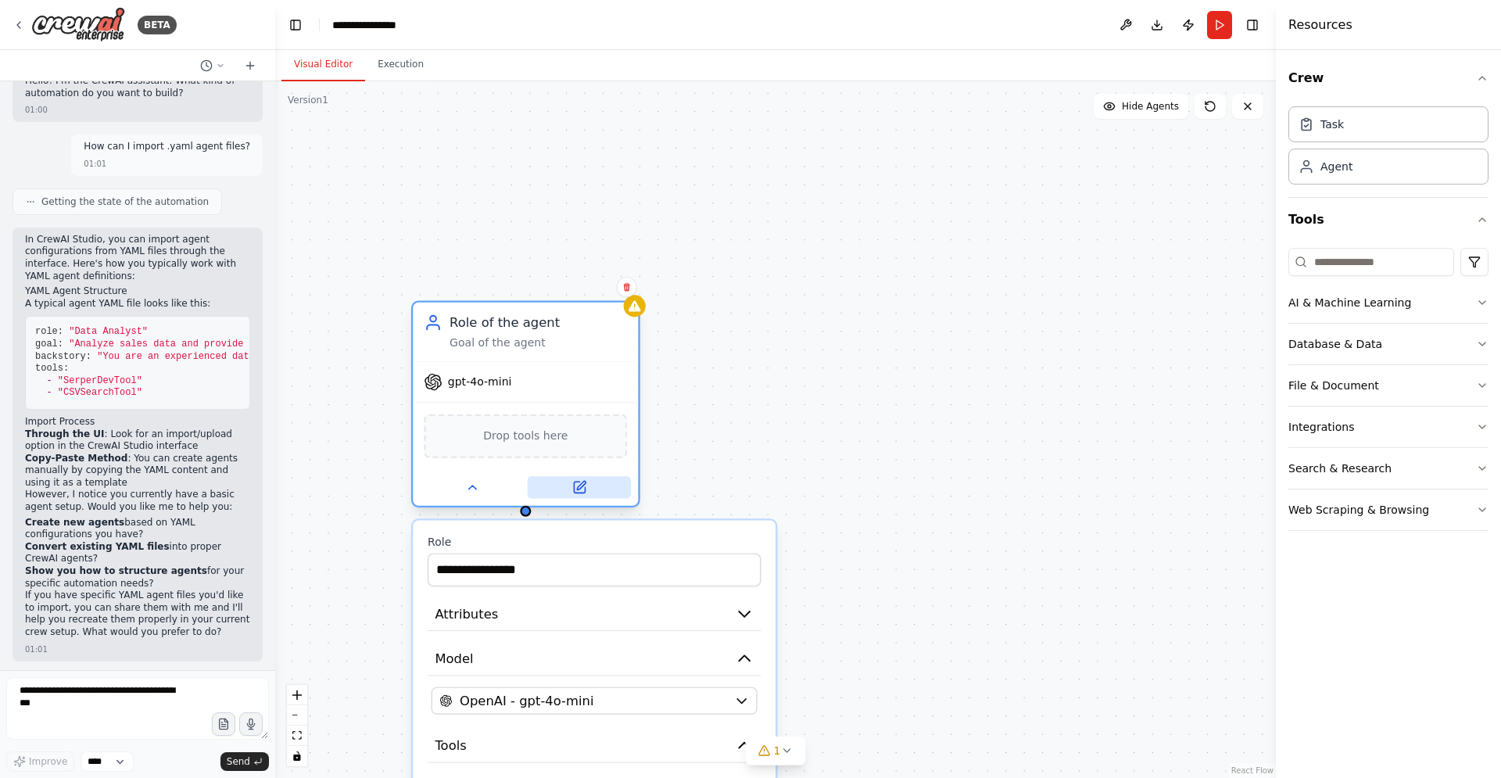
click at [576, 491] on icon at bounding box center [579, 487] width 11 height 11
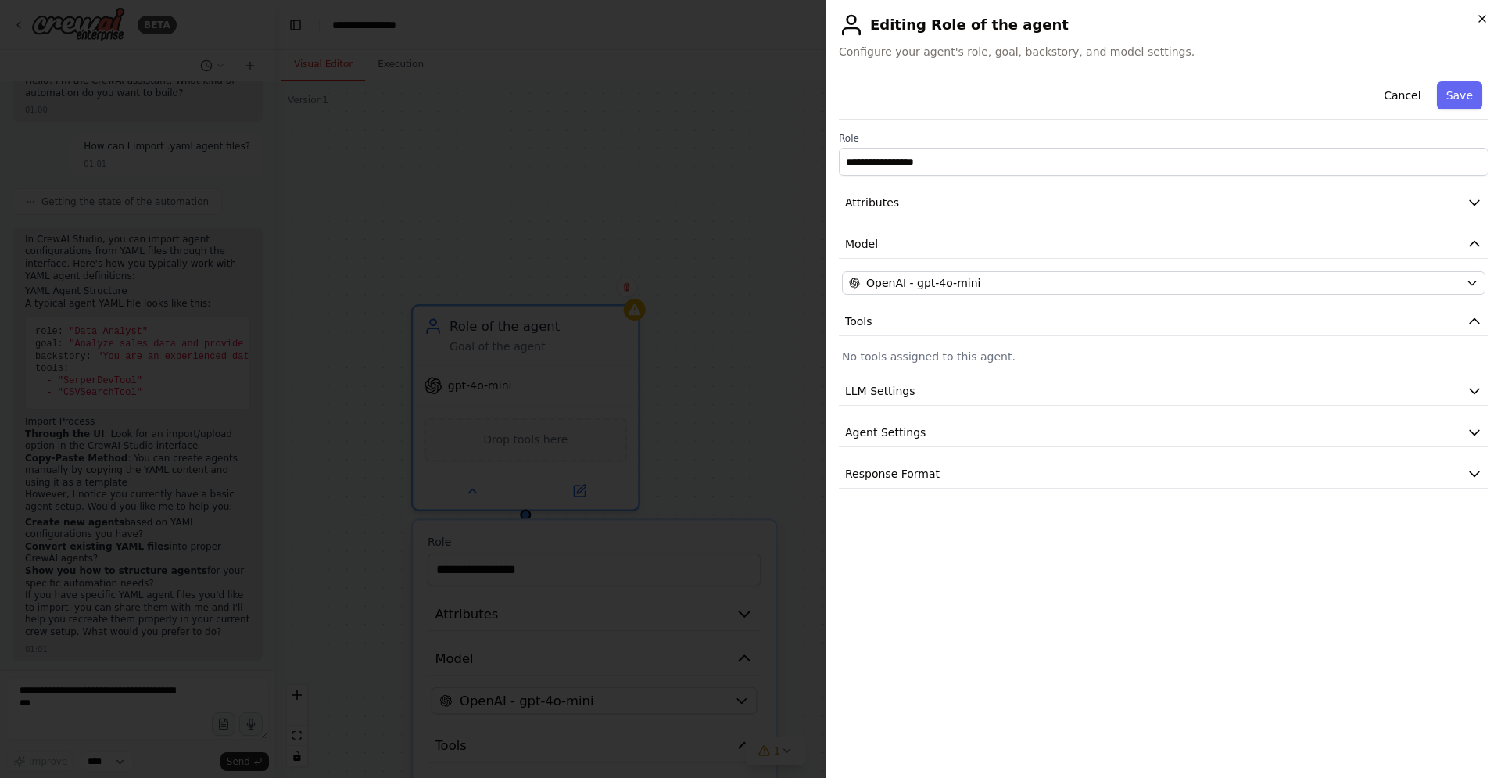
click at [1482, 17] on icon "button" at bounding box center [1482, 19] width 13 height 13
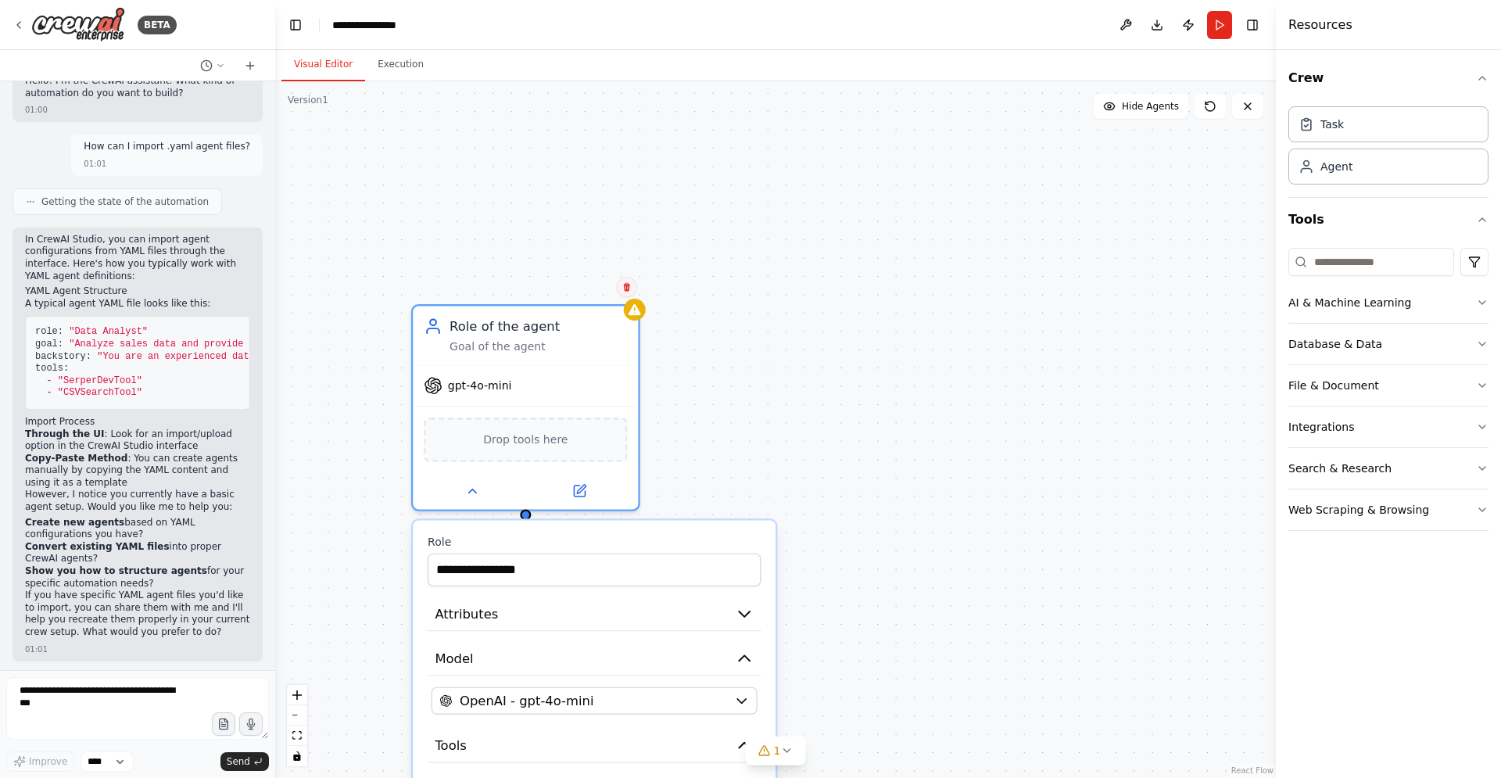
click at [631, 285] on icon at bounding box center [626, 286] width 9 height 9
click at [596, 286] on button "Confirm" at bounding box center [582, 287] width 56 height 19
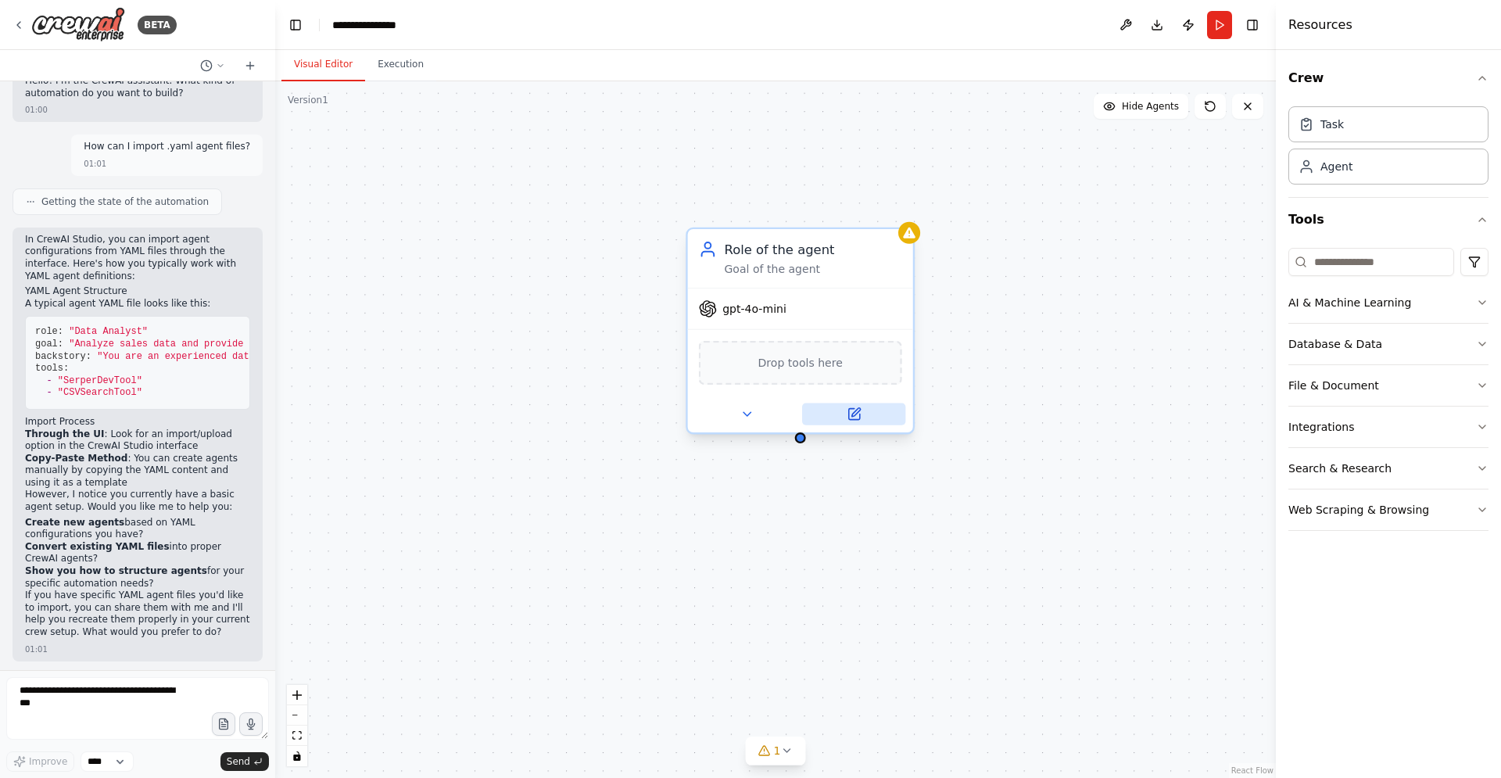
click at [860, 410] on icon at bounding box center [855, 412] width 9 height 9
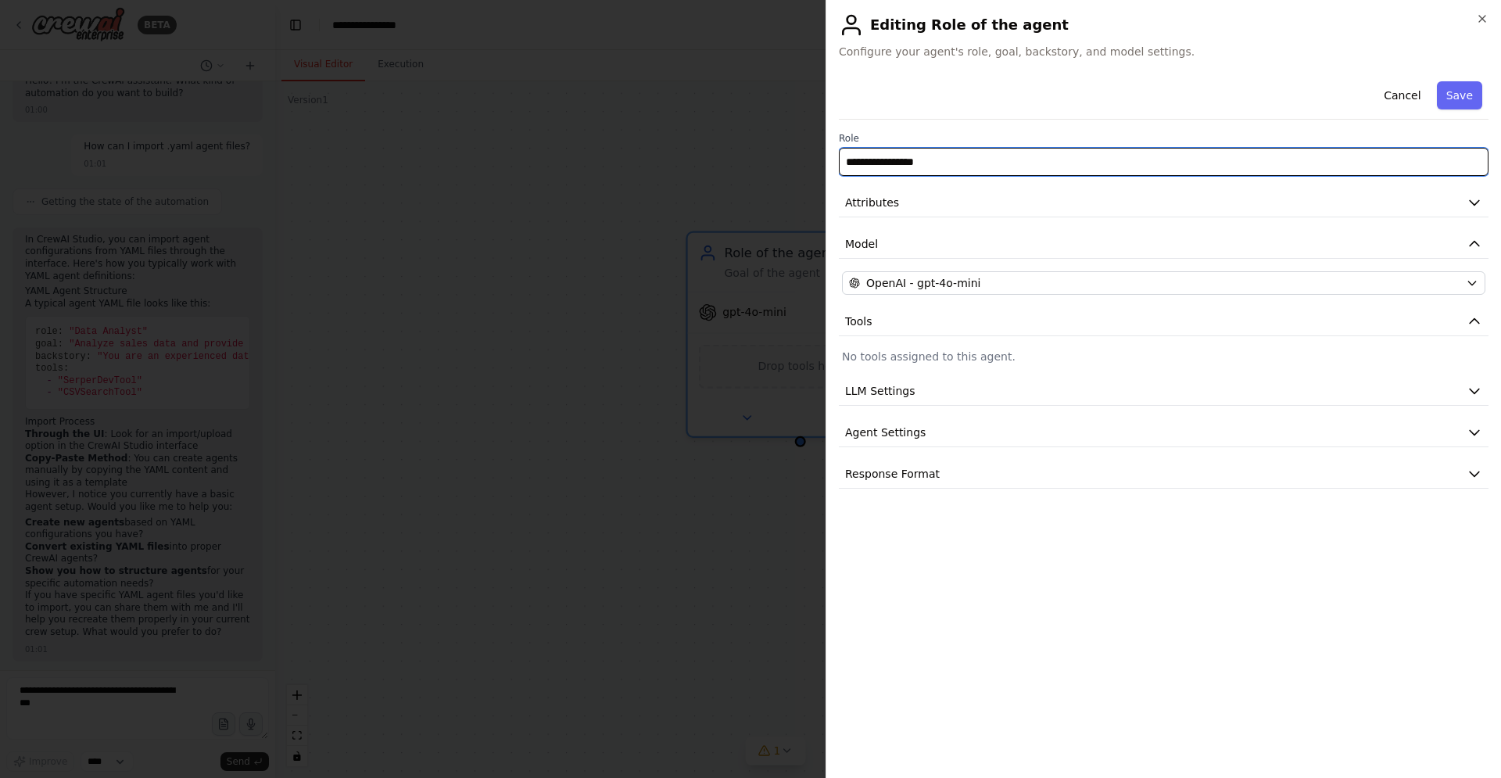
click at [973, 164] on input "**********" at bounding box center [1164, 162] width 650 height 28
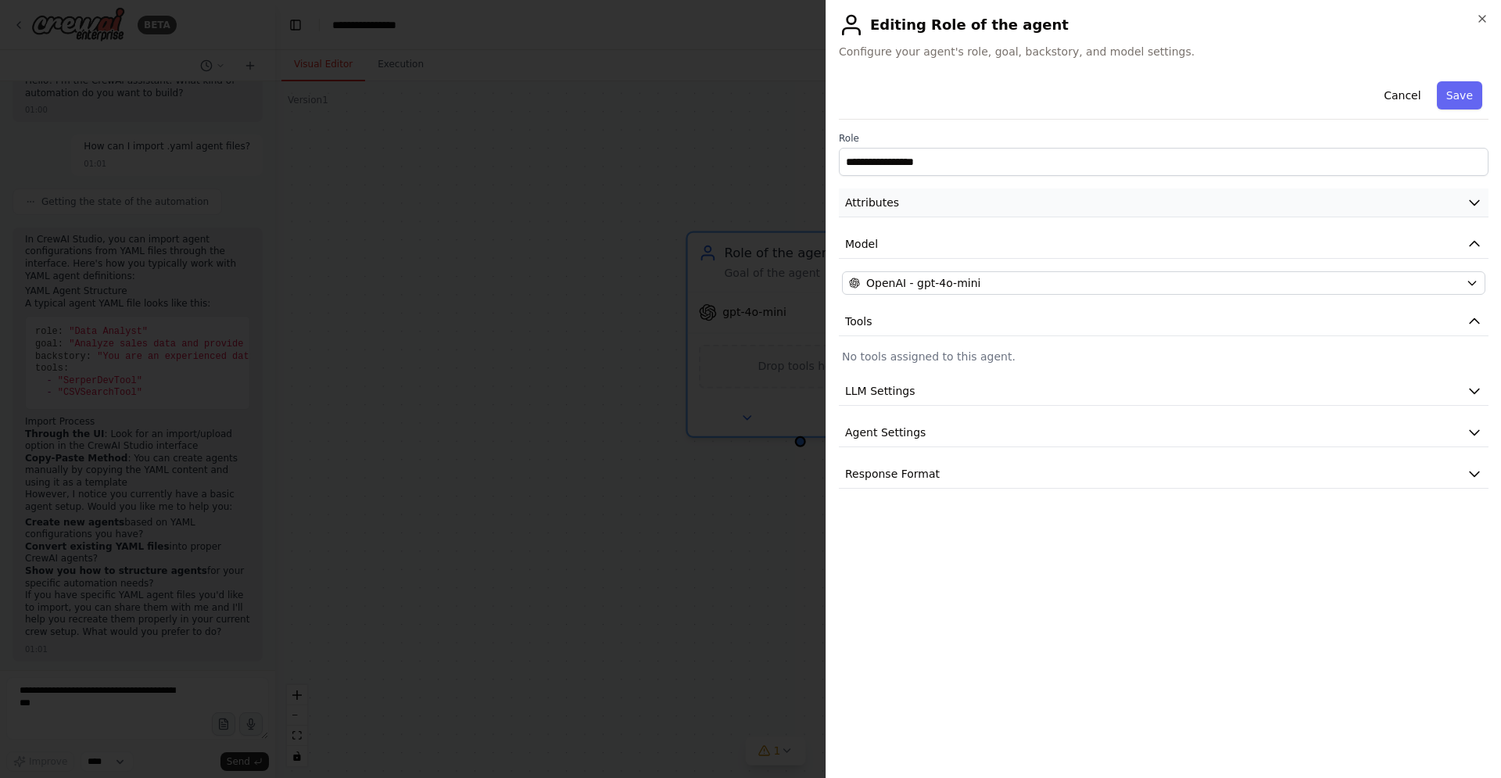
click at [974, 208] on button "Attributes" at bounding box center [1164, 202] width 650 height 29
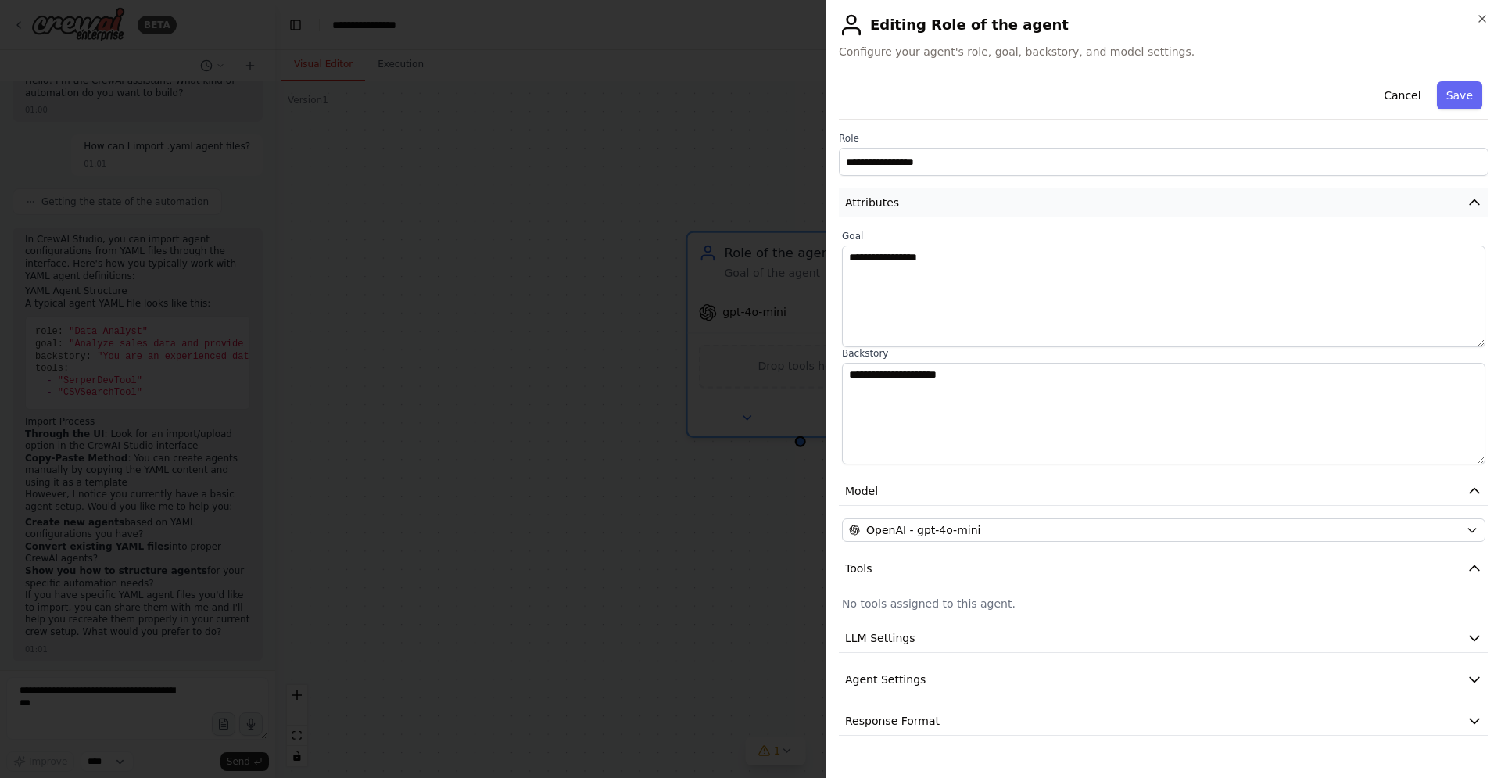
click at [974, 208] on button "Attributes" at bounding box center [1164, 202] width 650 height 29
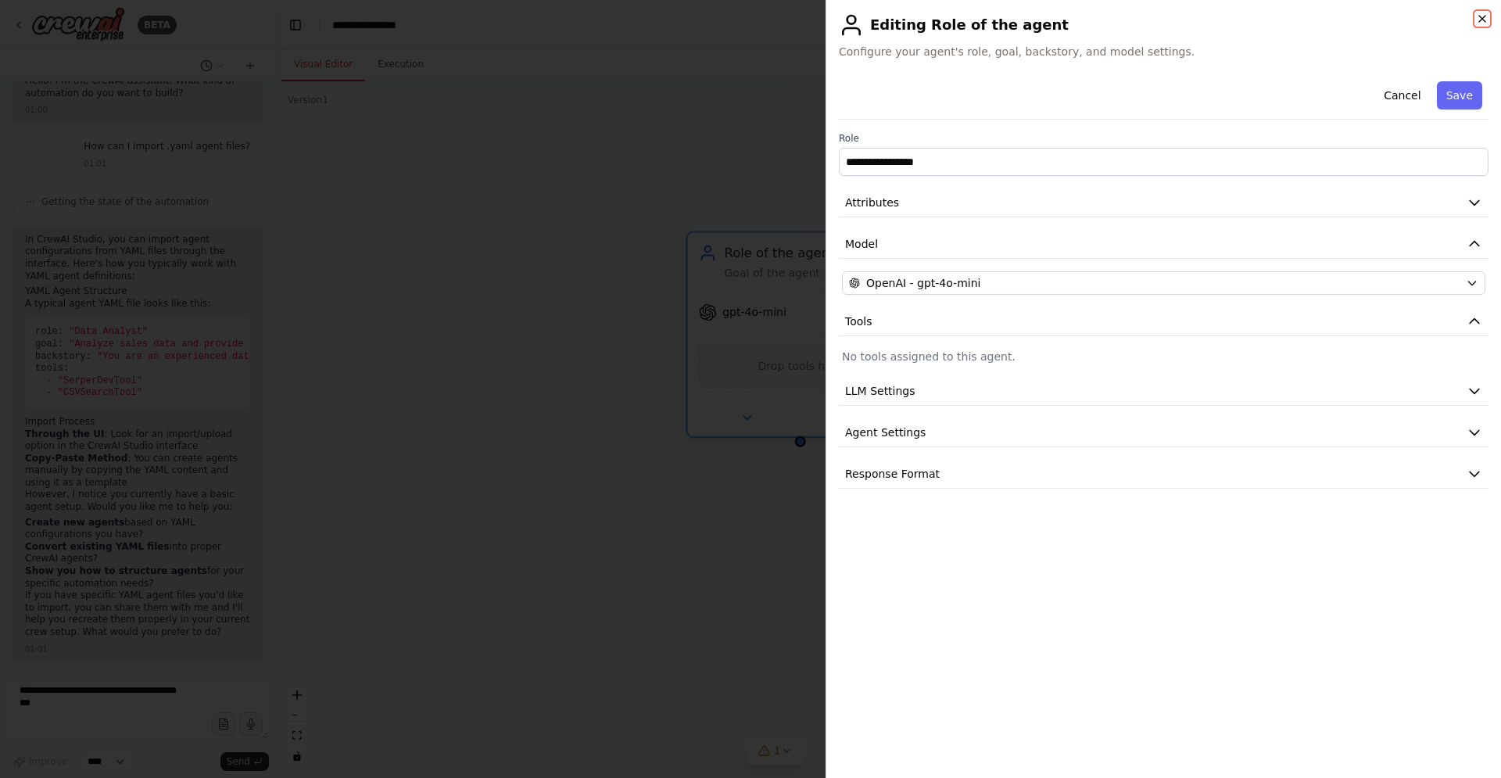
click at [1478, 23] on icon "button" at bounding box center [1482, 19] width 13 height 13
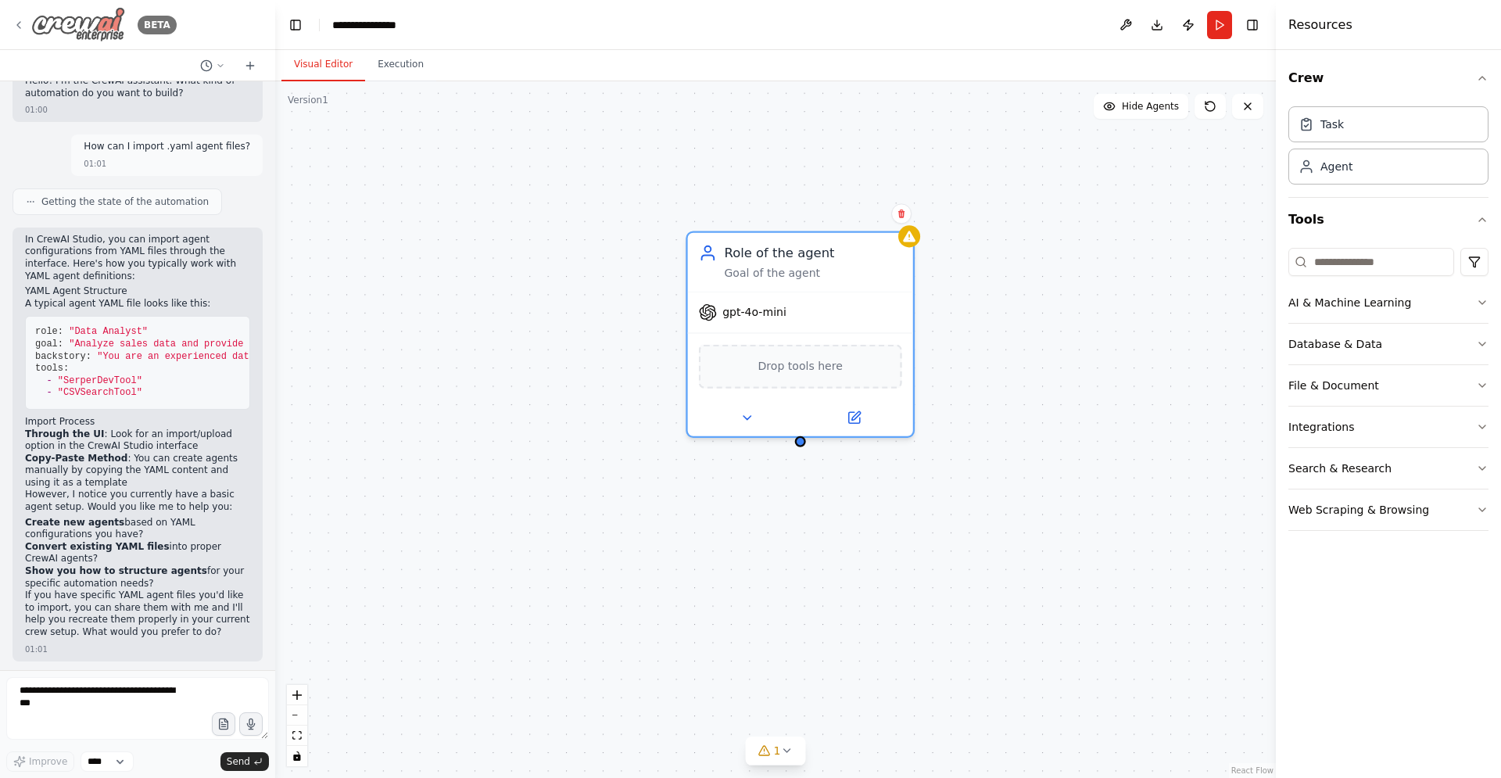
click at [13, 23] on icon at bounding box center [19, 25] width 13 height 13
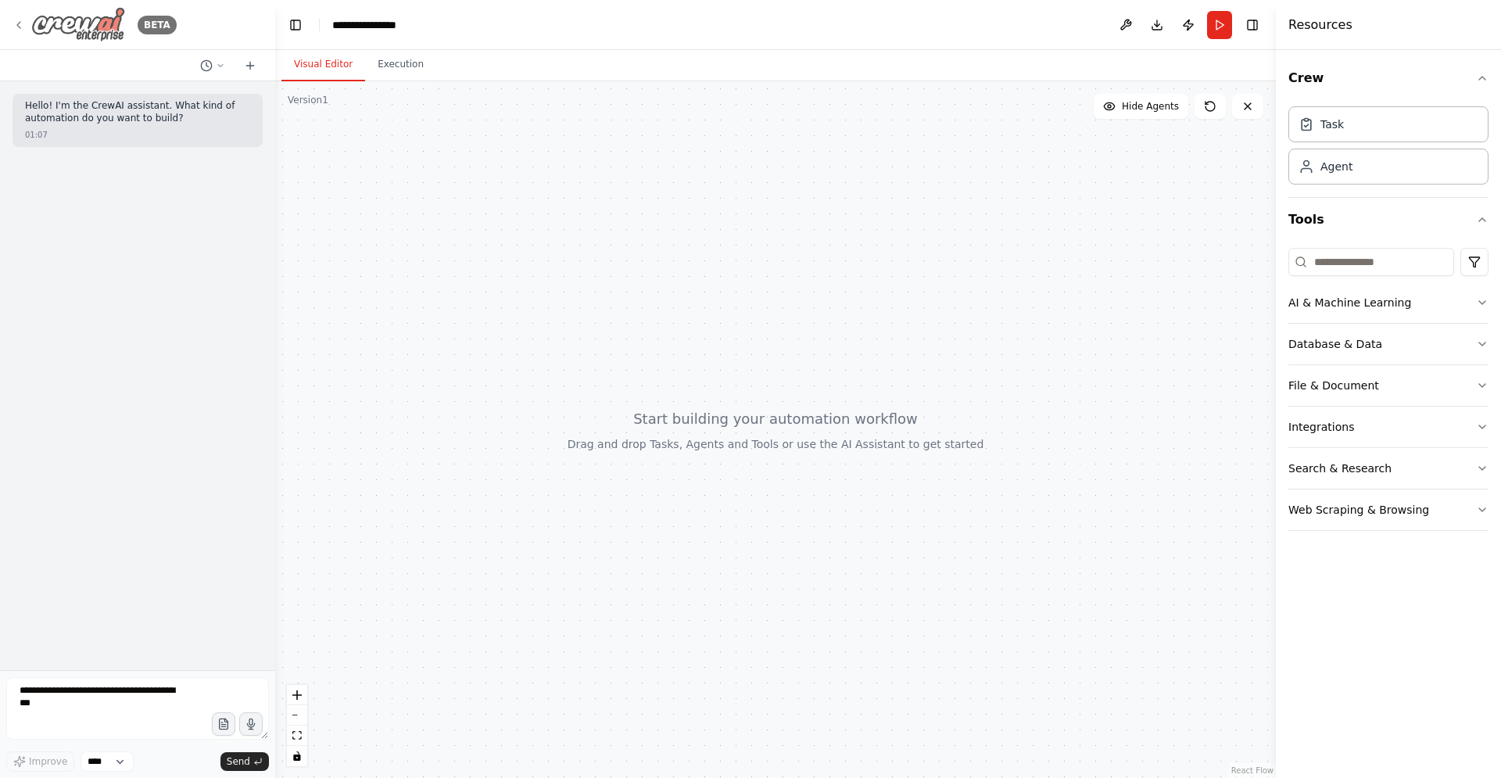
click at [25, 23] on div "BETA" at bounding box center [95, 24] width 164 height 35
